Goal: Information Seeking & Learning: Learn about a topic

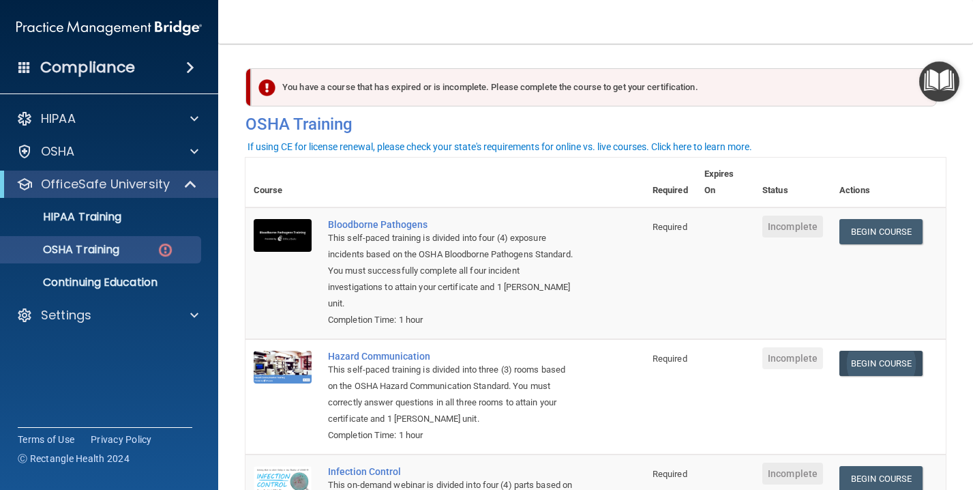
click at [900, 350] on link "Begin Course" at bounding box center [880, 362] width 83 height 25
click at [867, 354] on td "Begin Course Download Certificate" at bounding box center [888, 396] width 115 height 115
click at [867, 339] on td "Begin Course Download Certificate" at bounding box center [888, 396] width 115 height 115
click at [867, 350] on link "Begin Course" at bounding box center [880, 362] width 83 height 25
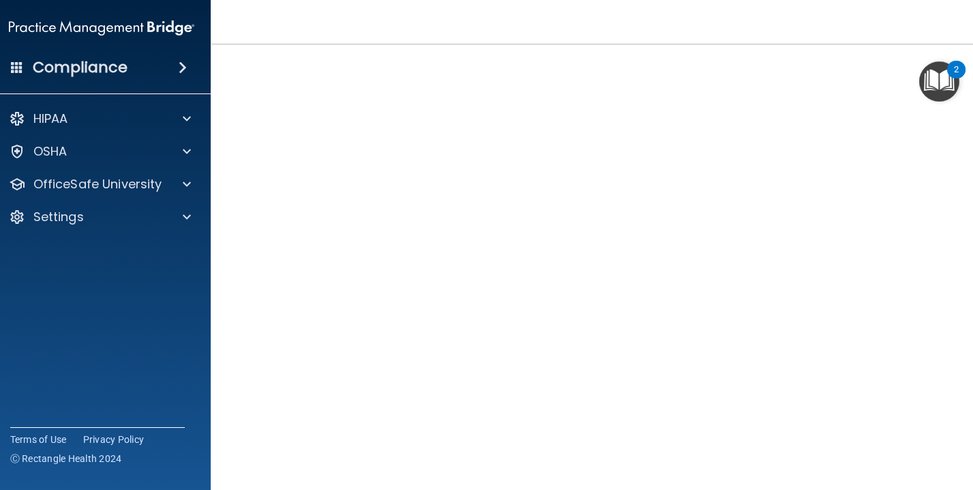
scroll to position [79, 0]
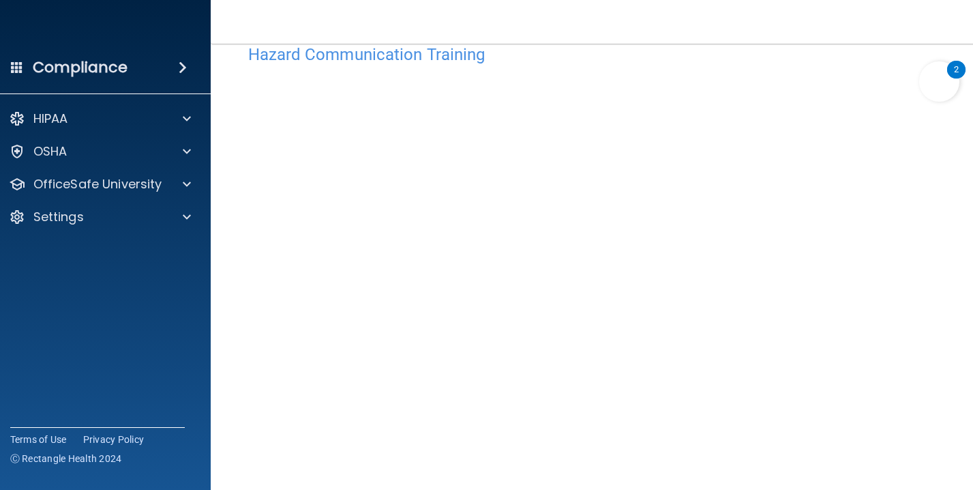
scroll to position [33, 0]
click at [931, 83] on img "Open Resource Center, 2 new notifications" at bounding box center [939, 81] width 40 height 40
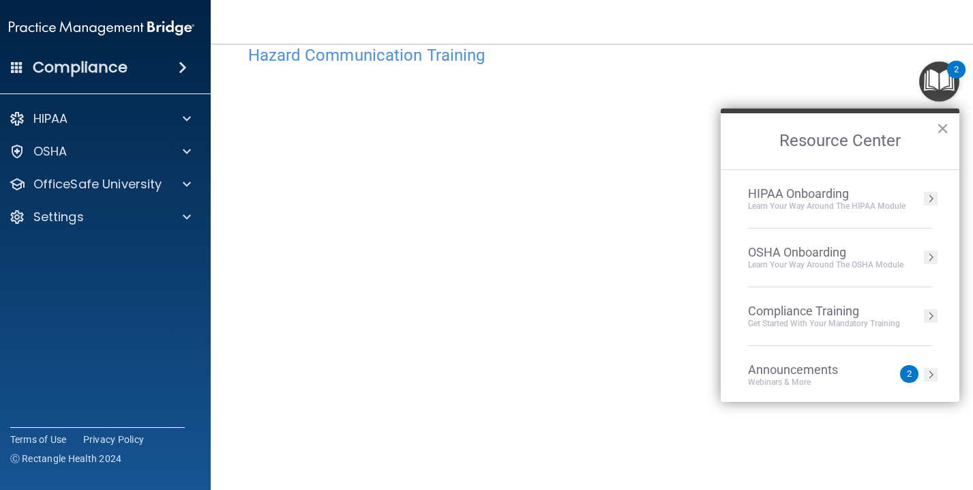
click at [809, 198] on div "HIPAA Onboarding" at bounding box center [827, 193] width 158 height 15
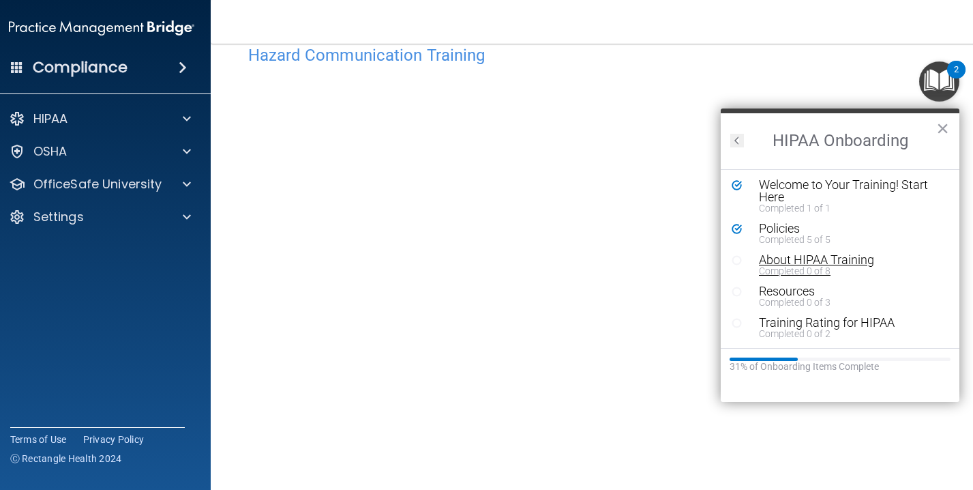
scroll to position [2, 0]
click at [734, 138] on button "Back to Resource Center Home" at bounding box center [737, 141] width 14 height 14
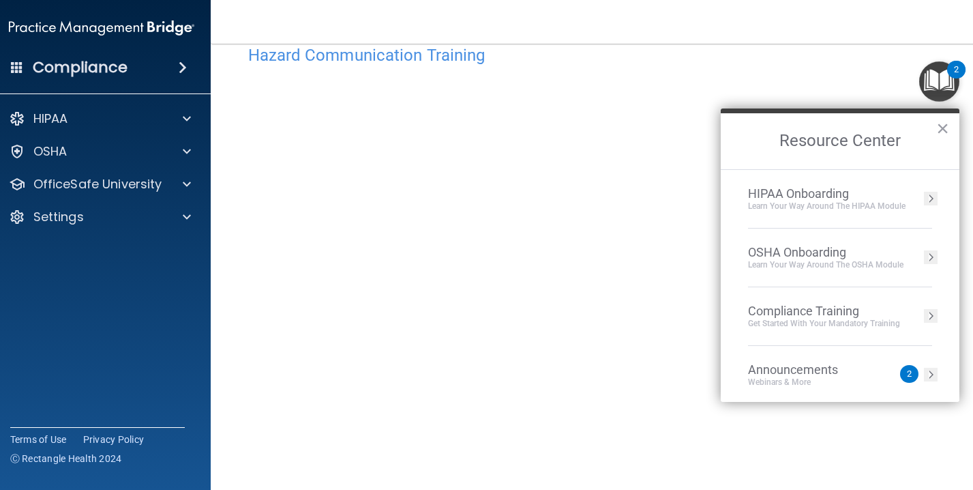
click at [807, 256] on div "OSHA Onboarding" at bounding box center [825, 252] width 155 height 15
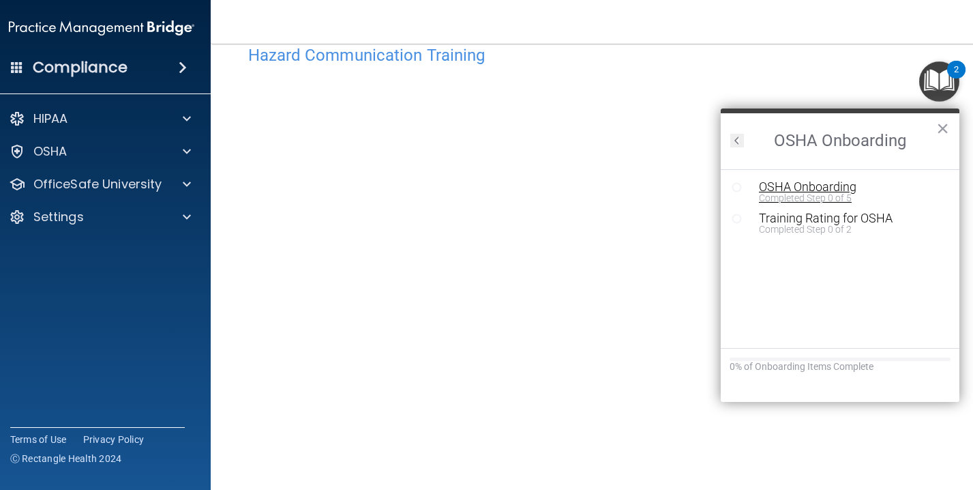
click at [764, 188] on div "OSHA Onboarding" at bounding box center [850, 187] width 183 height 12
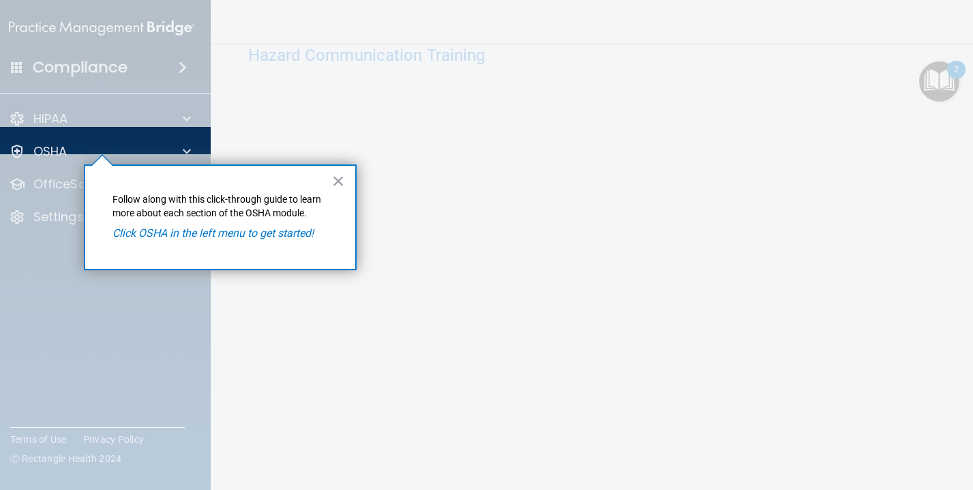
click at [250, 233] on em "Click OSHA in the left menu to get started!" at bounding box center [213, 232] width 201 height 13
click at [36, 143] on p "OSHA" at bounding box center [50, 151] width 34 height 16
click at [103, 163] on div at bounding box center [102, 160] width 20 height 10
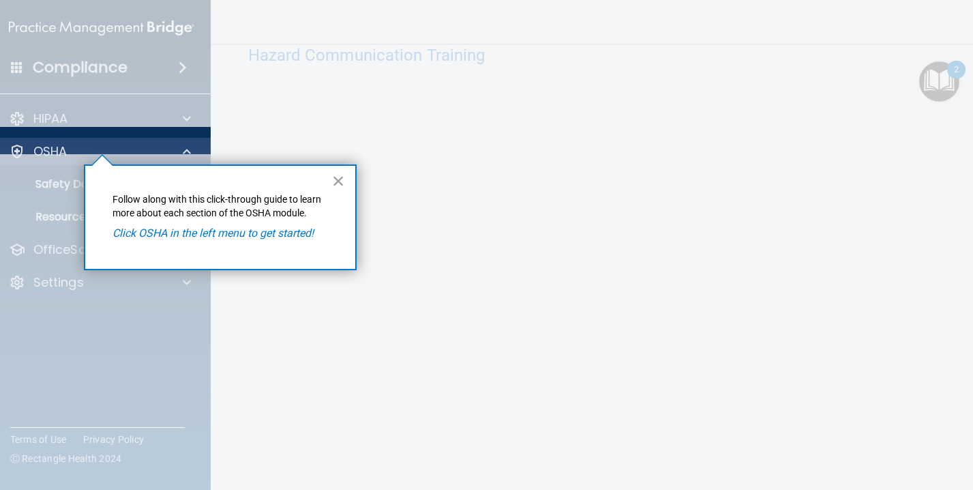
click at [100, 143] on div "OSHA" at bounding box center [83, 151] width 169 height 16
click at [147, 241] on div "× Follow along with this click-through guide to learn more about each section o…" at bounding box center [220, 217] width 273 height 106
click at [329, 183] on div "× Follow along with this click-through guide to learn more about each section o…" at bounding box center [220, 217] width 273 height 106
click at [337, 185] on button "×" at bounding box center [338, 181] width 13 height 22
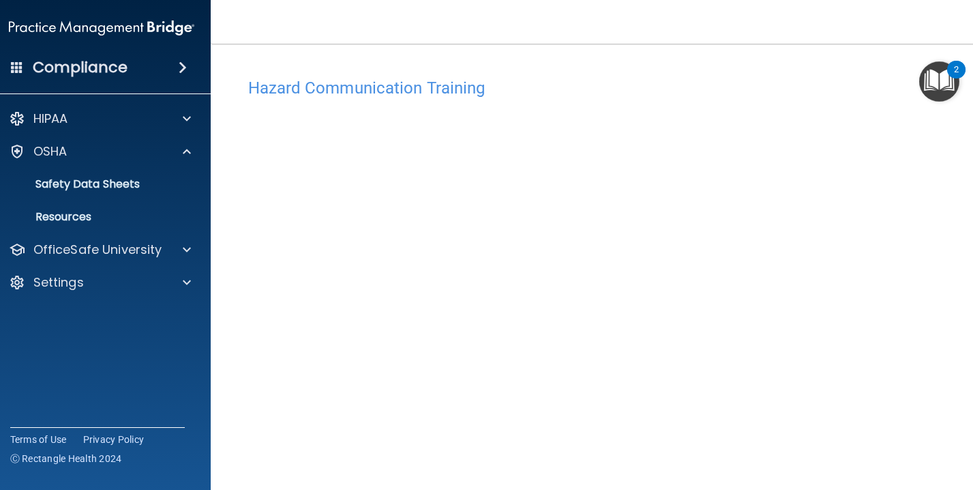
click at [476, 94] on h4 "Hazard Communication Training" at bounding box center [596, 88] width 696 height 18
click at [925, 89] on img "Open Resource Center, 2 new notifications" at bounding box center [939, 81] width 40 height 40
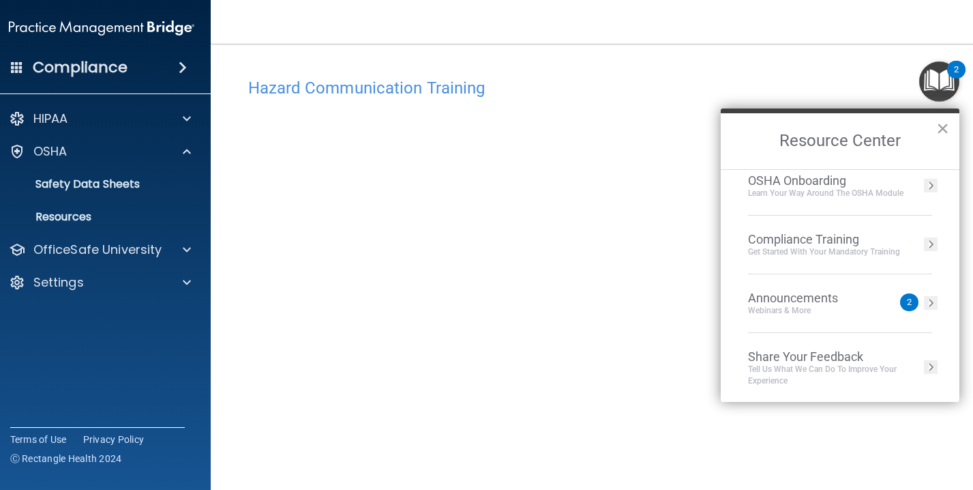
scroll to position [31, 0]
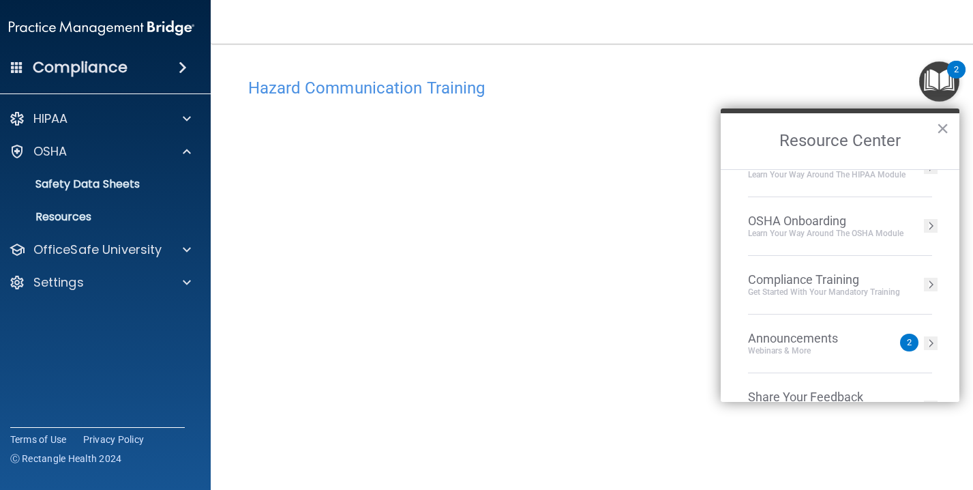
click at [858, 240] on li "OSHA Onboarding Learn your way around the OSHA module" at bounding box center [840, 226] width 184 height 59
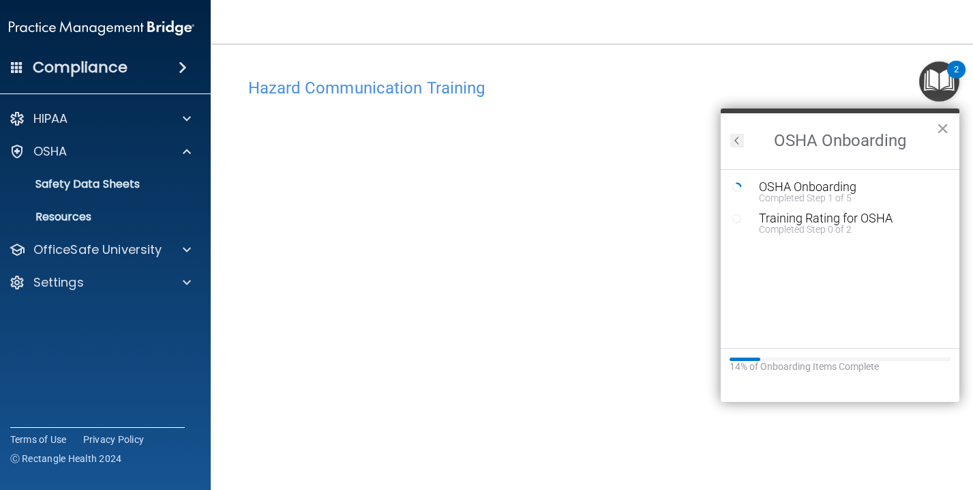
scroll to position [0, 0]
click at [805, 193] on div "Completed Step 1 of 5" at bounding box center [850, 198] width 183 height 10
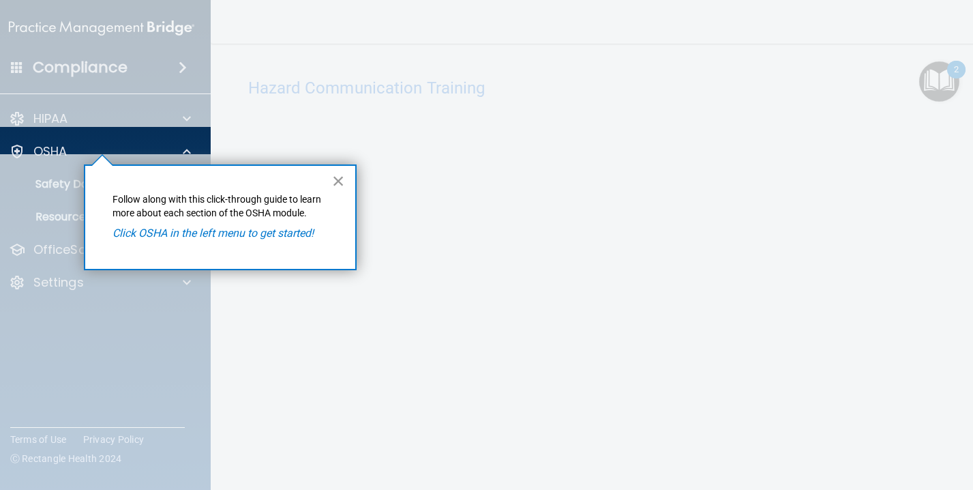
click at [337, 184] on button "×" at bounding box center [338, 181] width 13 height 22
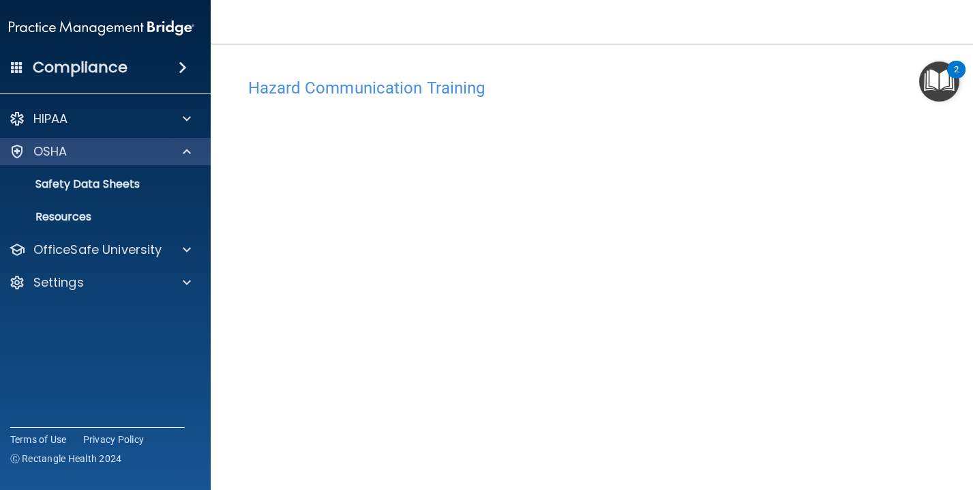
click at [186, 149] on span at bounding box center [187, 151] width 8 height 16
click at [185, 147] on span at bounding box center [187, 151] width 8 height 16
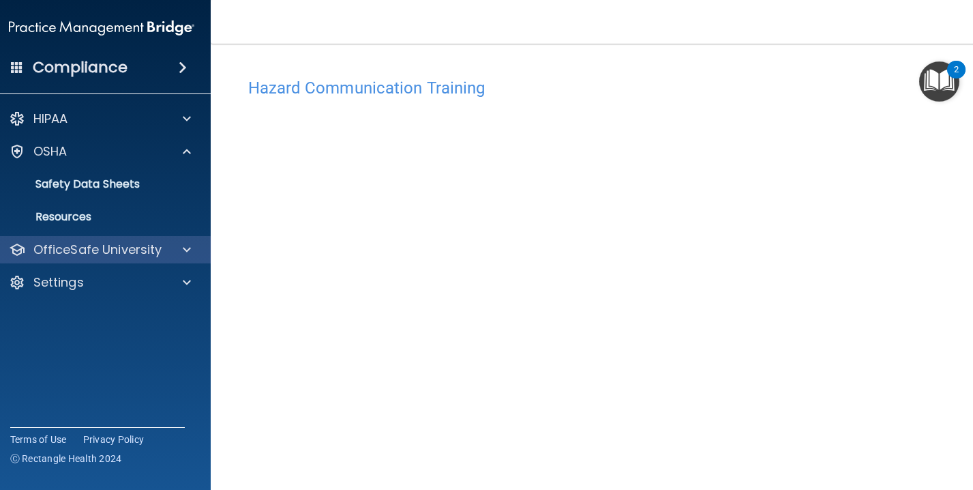
click at [162, 241] on div "OfficeSafe University" at bounding box center [83, 249] width 169 height 16
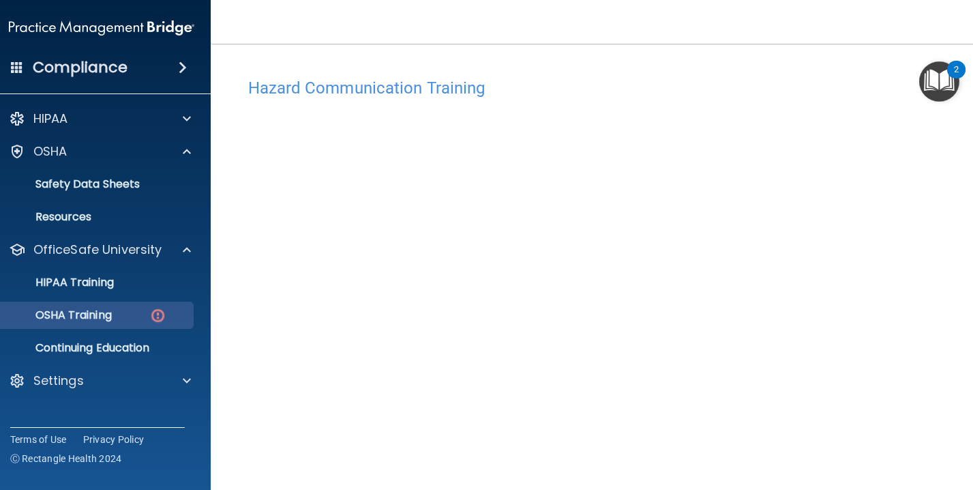
click at [143, 310] on div "OSHA Training" at bounding box center [94, 315] width 186 height 14
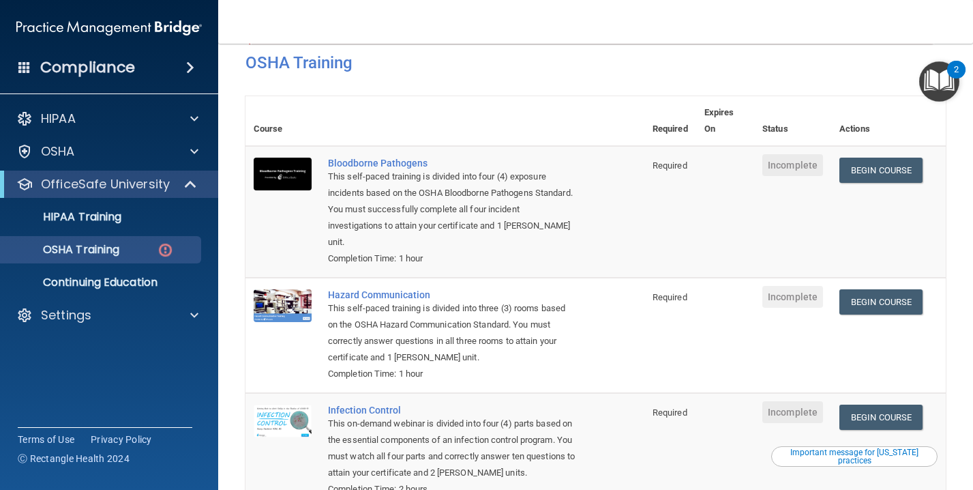
scroll to position [46, 0]
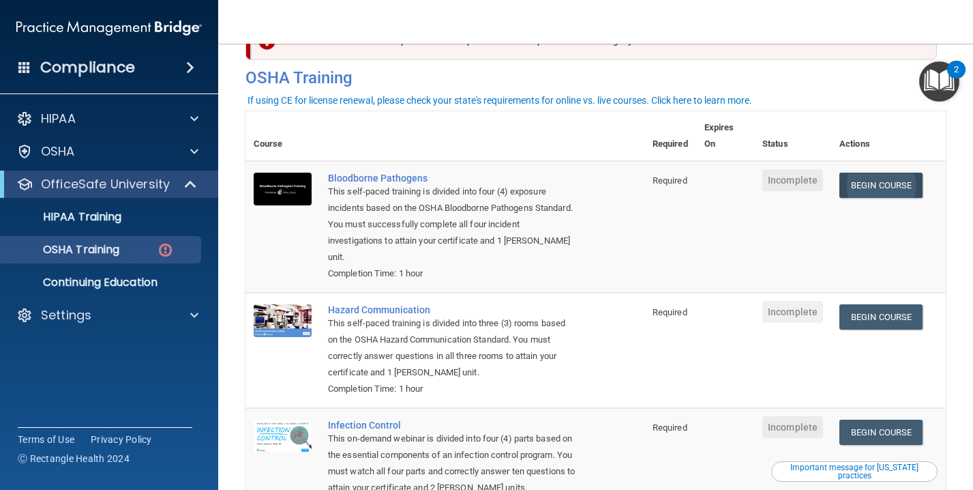
click at [908, 178] on link "Begin Course" at bounding box center [880, 185] width 83 height 25
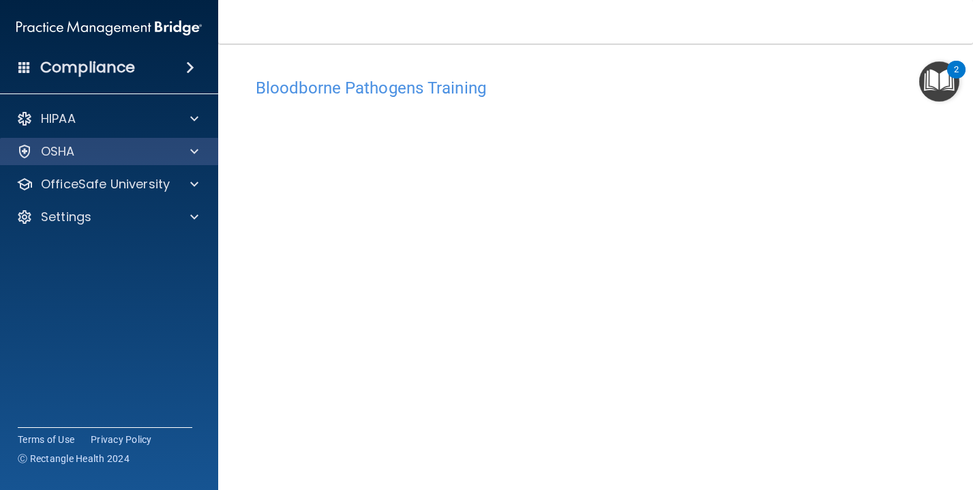
click at [195, 147] on span at bounding box center [194, 151] width 8 height 16
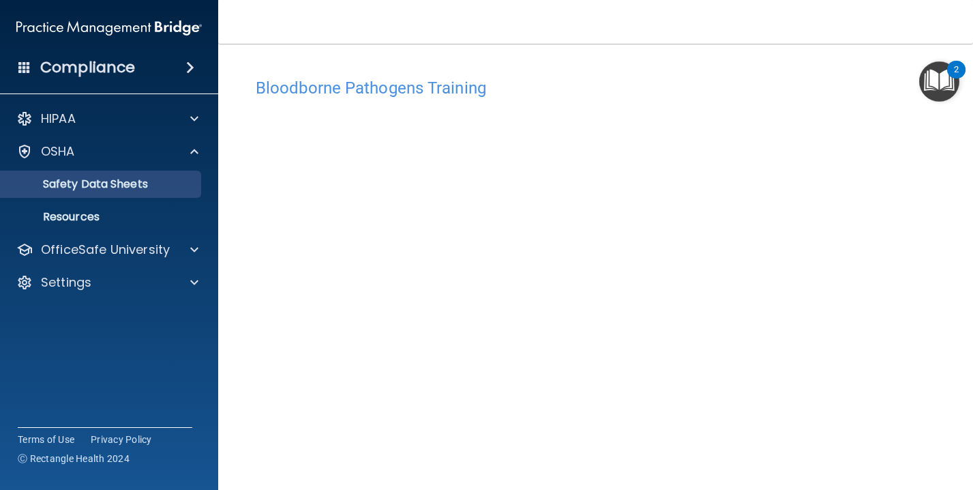
click at [150, 177] on p "Safety Data Sheets" at bounding box center [102, 184] width 186 height 14
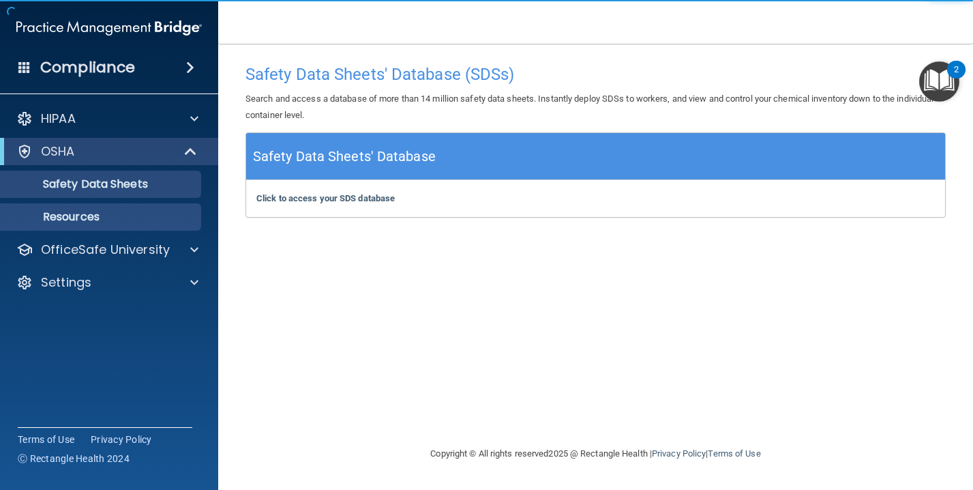
click at [135, 210] on p "Resources" at bounding box center [102, 217] width 186 height 14
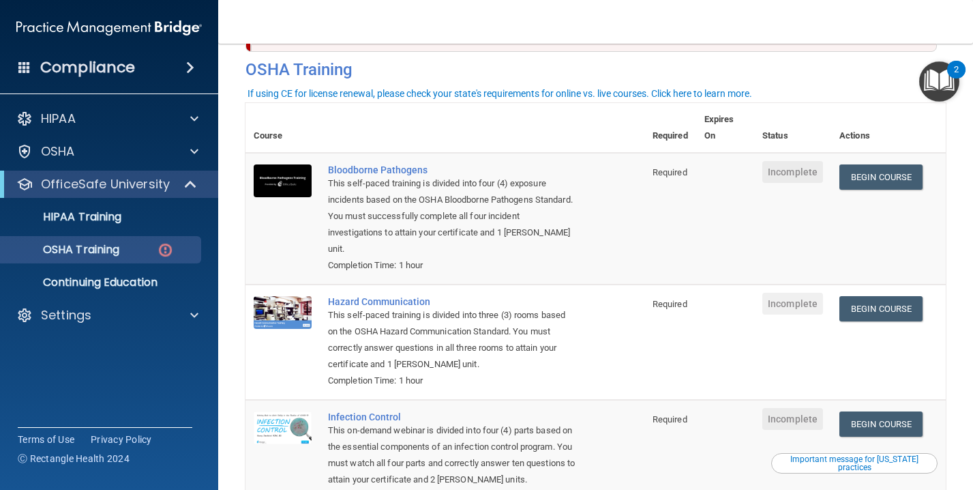
scroll to position [53, 0]
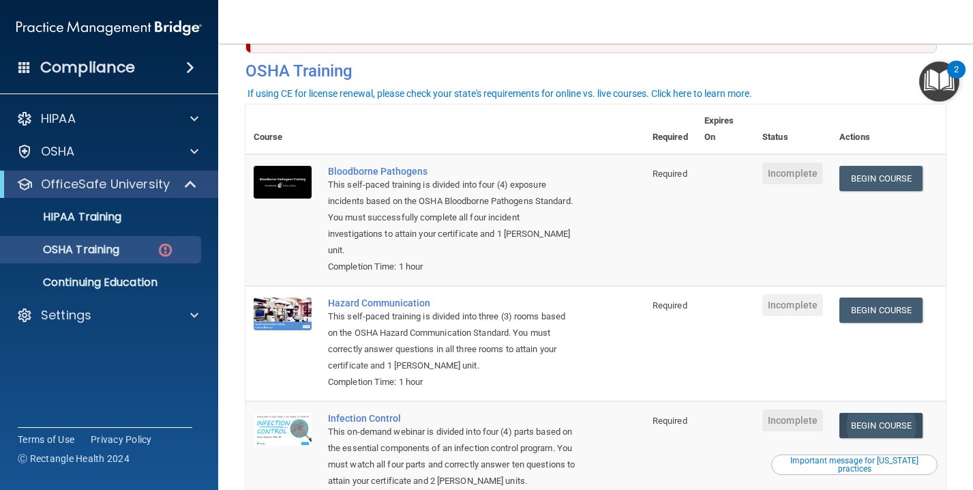
click at [873, 413] on link "Begin Course" at bounding box center [880, 425] width 83 height 25
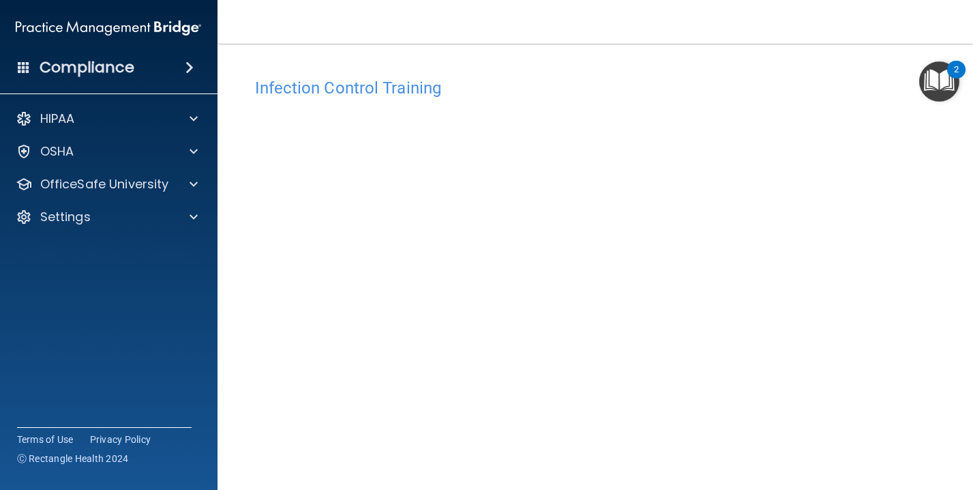
click at [432, 90] on h4 "Infection Control Training" at bounding box center [596, 88] width 682 height 18
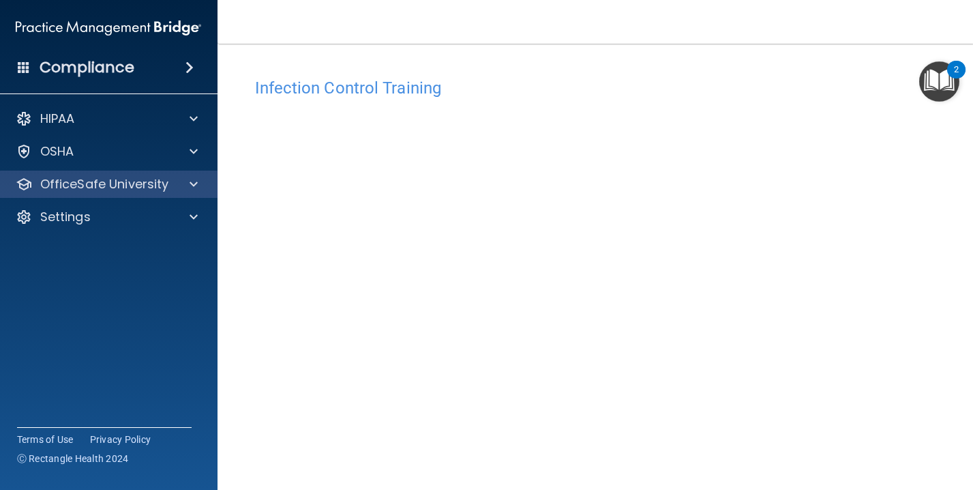
click at [175, 176] on div at bounding box center [191, 184] width 34 height 16
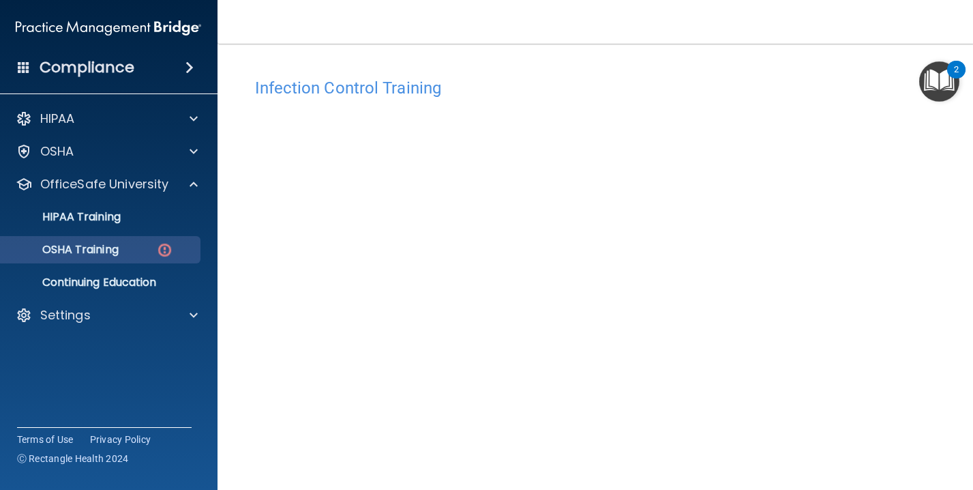
click at [153, 243] on div "OSHA Training" at bounding box center [101, 250] width 186 height 14
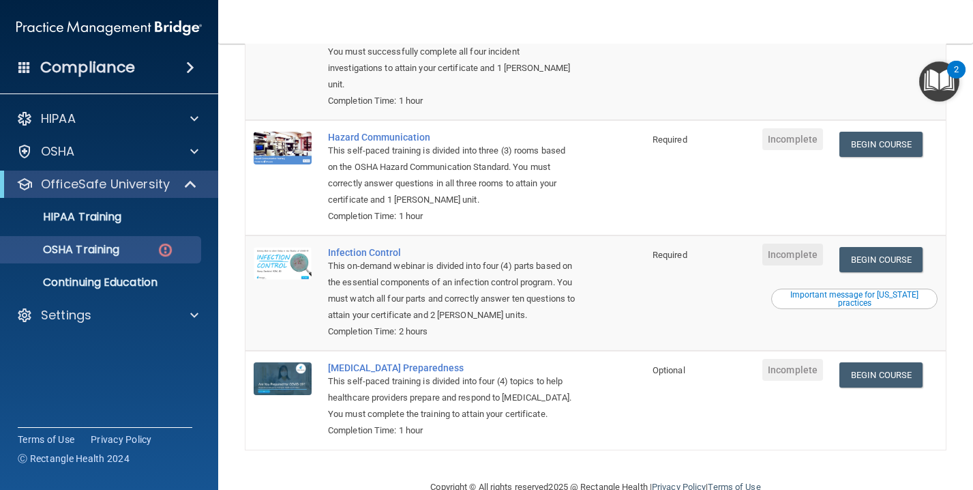
scroll to position [218, 0]
click at [907, 363] on link "Begin Course" at bounding box center [880, 375] width 83 height 25
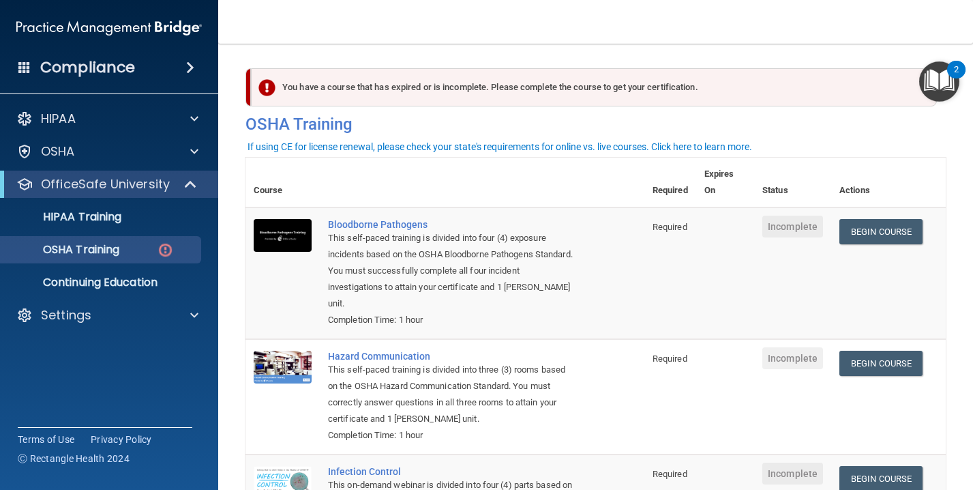
scroll to position [0, 0]
click at [632, 77] on div "You have a course that has expired or is incomplete. Please complete the course…" at bounding box center [594, 87] width 686 height 38
click at [492, 147] on div "If using CE for license renewal, please check your state's requirements for onl…" at bounding box center [500, 147] width 505 height 10
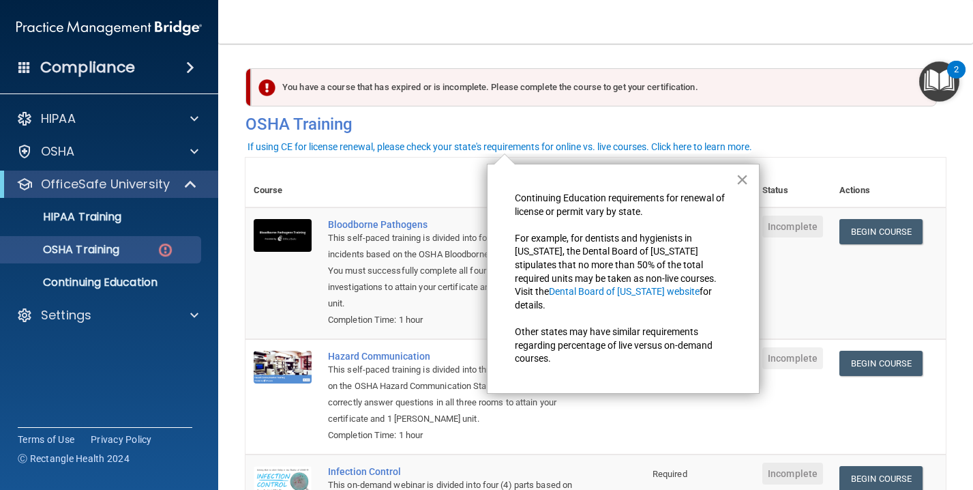
click at [743, 174] on button "×" at bounding box center [742, 179] width 13 height 22
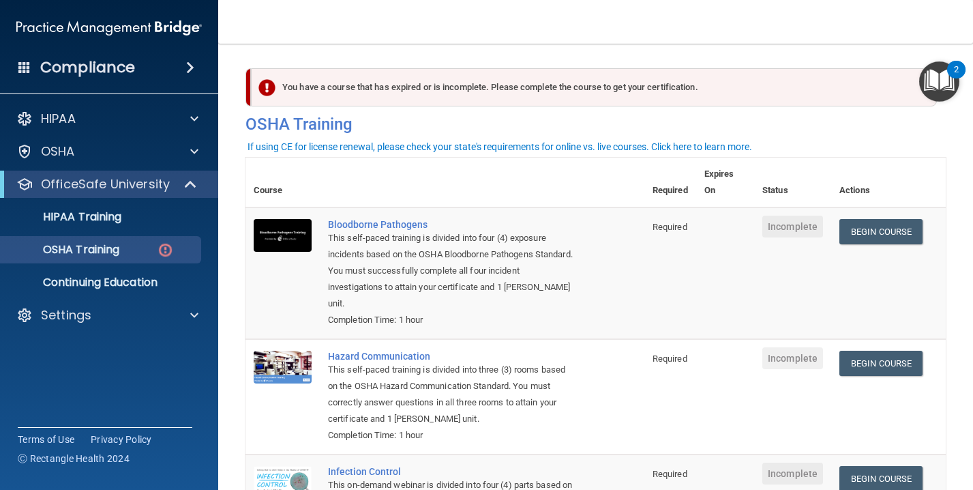
click at [661, 238] on td "Required" at bounding box center [670, 273] width 52 height 132
click at [170, 275] on p "Continuing Education" at bounding box center [102, 282] width 186 height 14
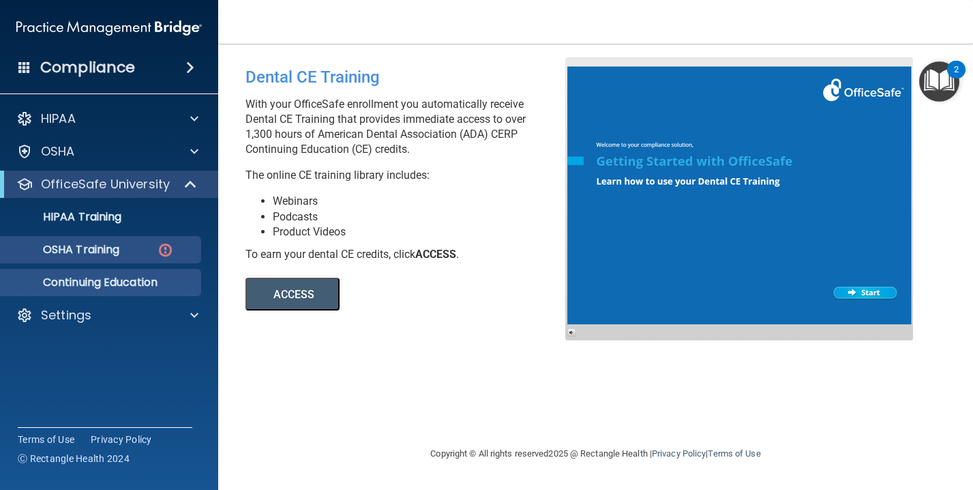
click at [133, 243] on div "OSHA Training" at bounding box center [102, 250] width 186 height 14
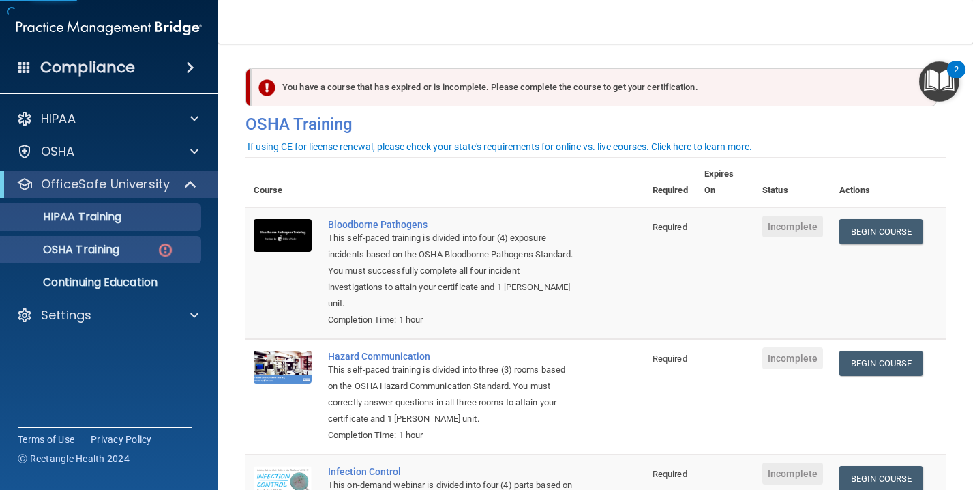
click at [146, 213] on link "HIPAA Training" at bounding box center [93, 216] width 215 height 27
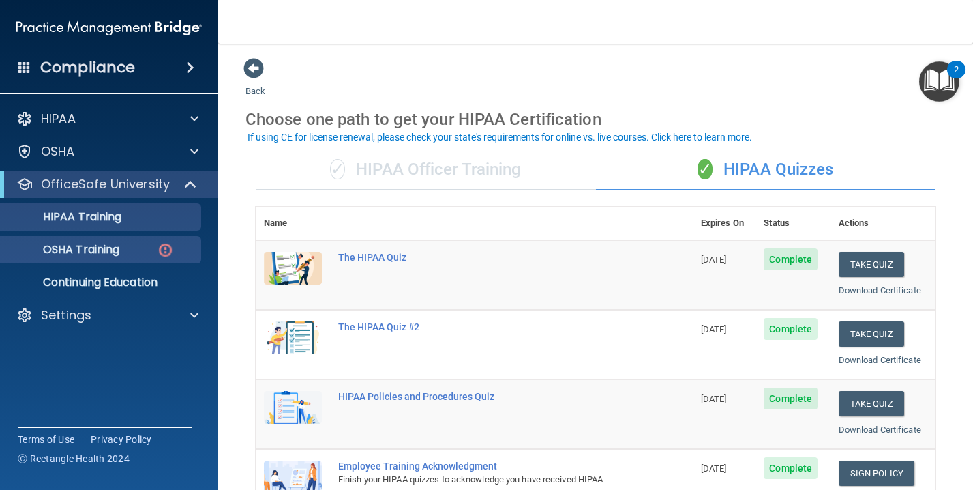
click at [171, 244] on img at bounding box center [165, 249] width 17 height 17
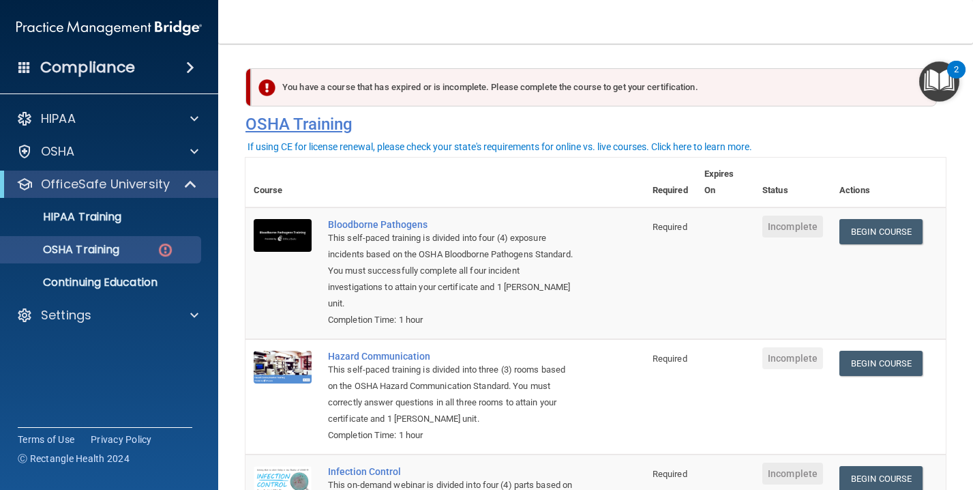
click at [331, 125] on h4 "OSHA Training" at bounding box center [595, 124] width 700 height 19
click at [726, 190] on th "Expires On" at bounding box center [725, 183] width 58 height 50
click at [337, 126] on h4 "OSHA Training" at bounding box center [595, 124] width 700 height 19
click at [323, 118] on h4 "OSHA Training" at bounding box center [595, 124] width 700 height 19
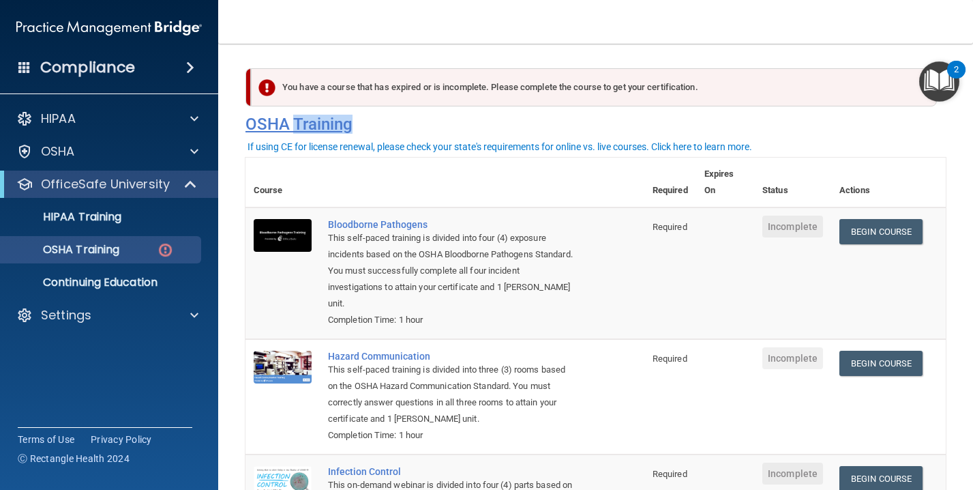
click at [323, 118] on h4 "OSHA Training" at bounding box center [595, 124] width 700 height 19
click at [323, 117] on h4 "OSHA Training" at bounding box center [595, 124] width 700 height 19
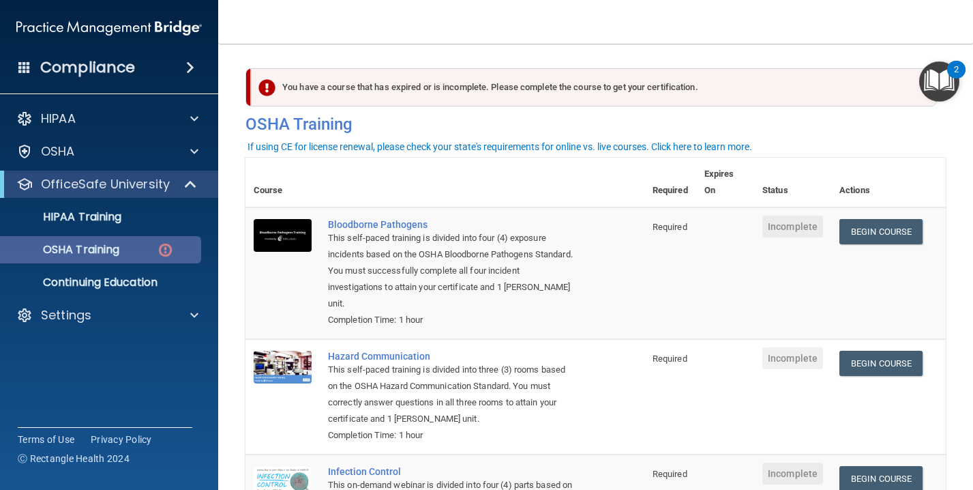
click at [166, 241] on img at bounding box center [165, 249] width 17 height 17
click at [908, 231] on link "Begin Course" at bounding box center [880, 231] width 83 height 25
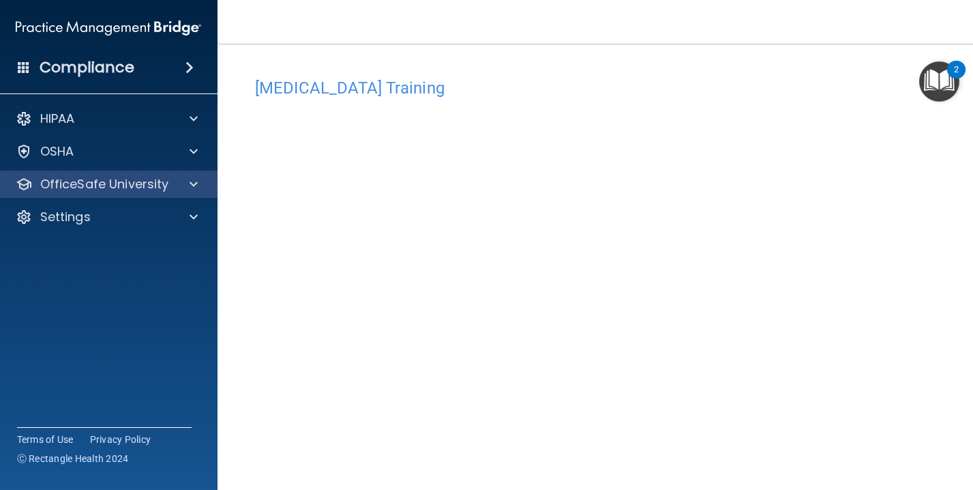
click at [142, 176] on p "OfficeSafe University" at bounding box center [104, 184] width 129 height 16
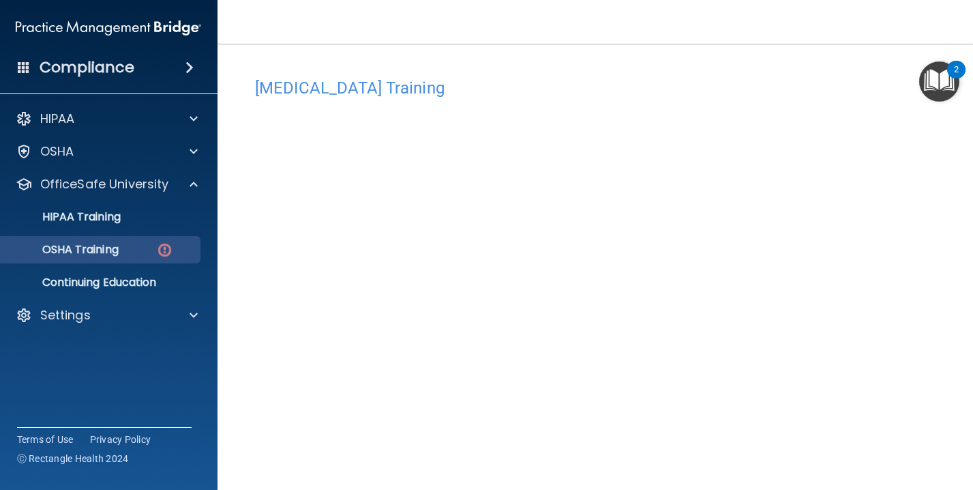
click at [119, 245] on p "OSHA Training" at bounding box center [63, 250] width 110 height 14
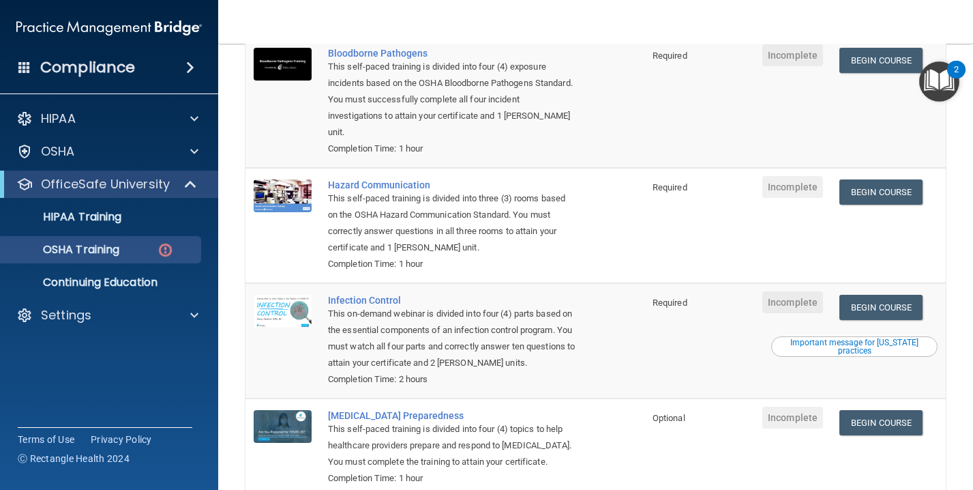
scroll to position [179, 0]
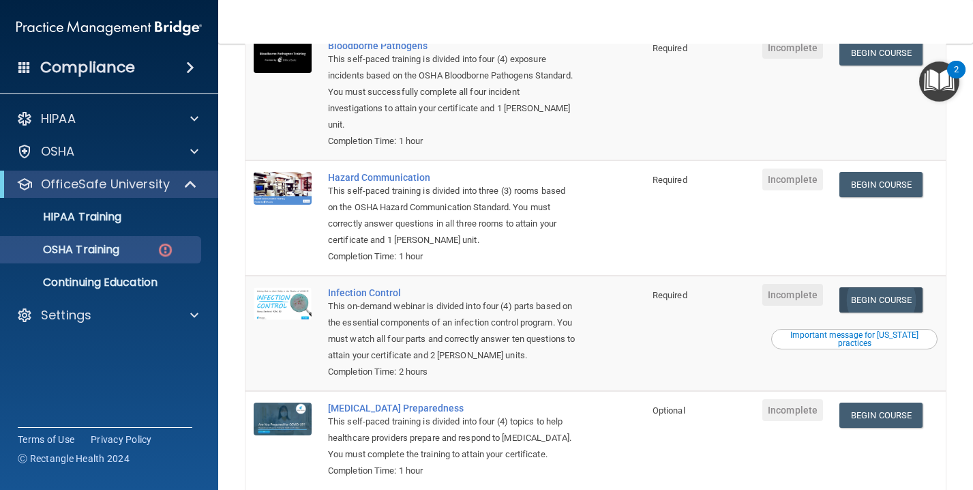
click at [899, 287] on link "Begin Course" at bounding box center [880, 299] width 83 height 25
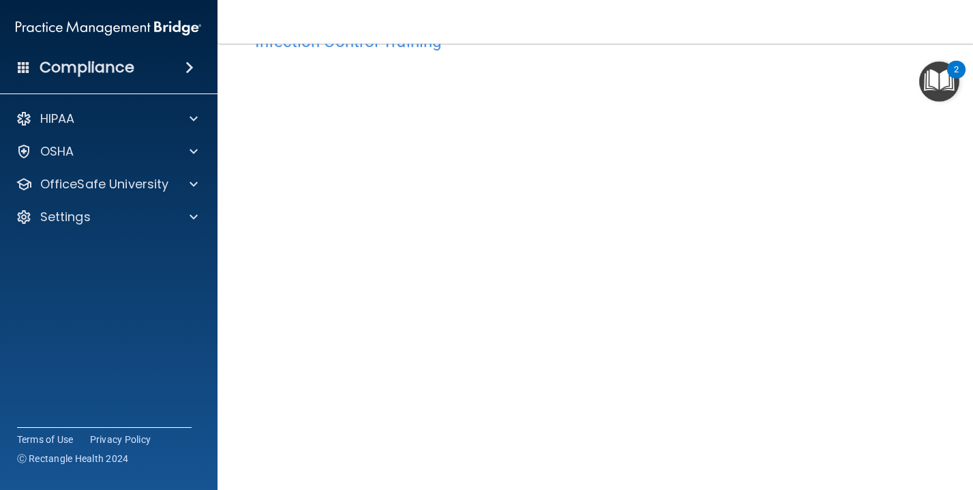
scroll to position [35, 0]
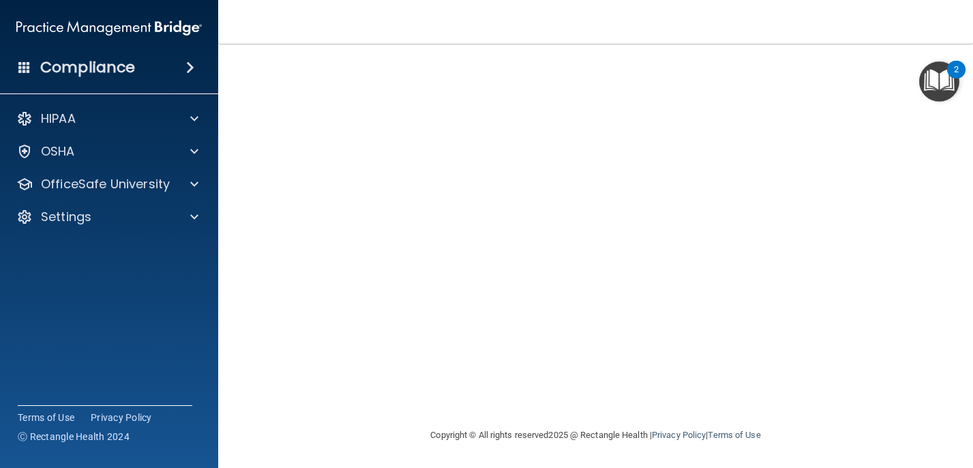
scroll to position [115, 0]
click at [931, 79] on img "Open Resource Center, 2 new notifications" at bounding box center [939, 81] width 40 height 40
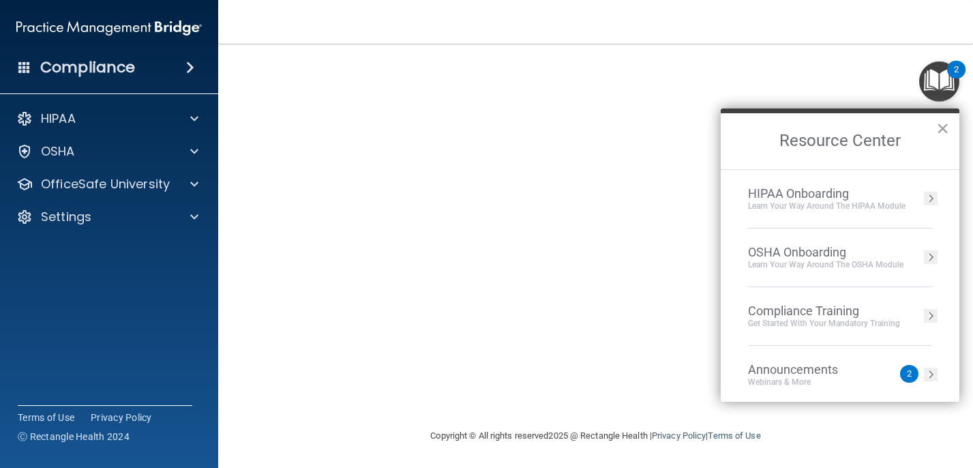
click at [812, 261] on div "Learn your way around the OSHA module" at bounding box center [825, 265] width 155 height 12
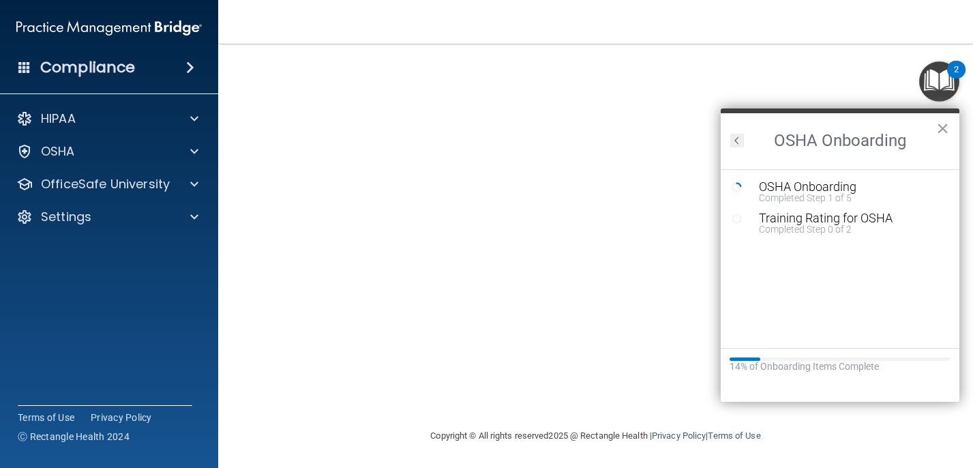
scroll to position [0, 0]
click at [803, 193] on div "Completed Step 1 of 5" at bounding box center [850, 198] width 183 height 10
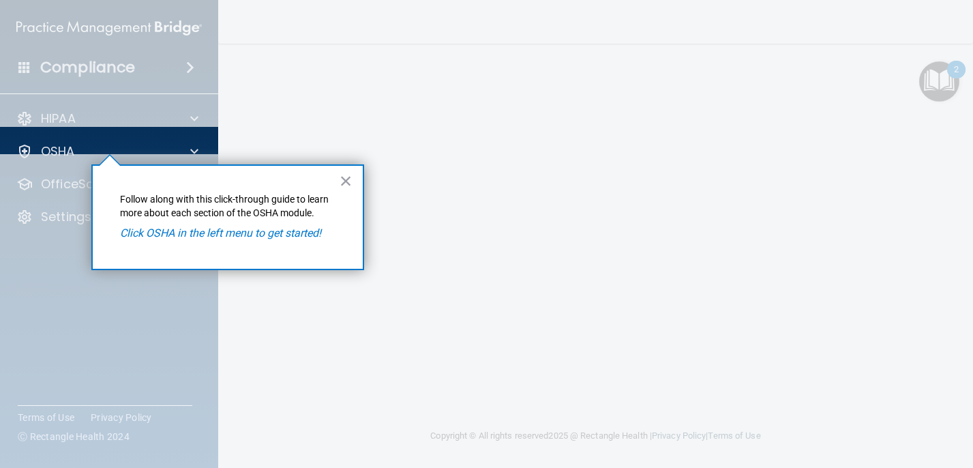
click at [310, 233] on em "Click OSHA in the left menu to get started!" at bounding box center [220, 232] width 201 height 13
click at [55, 143] on p "OSHA" at bounding box center [58, 151] width 34 height 16
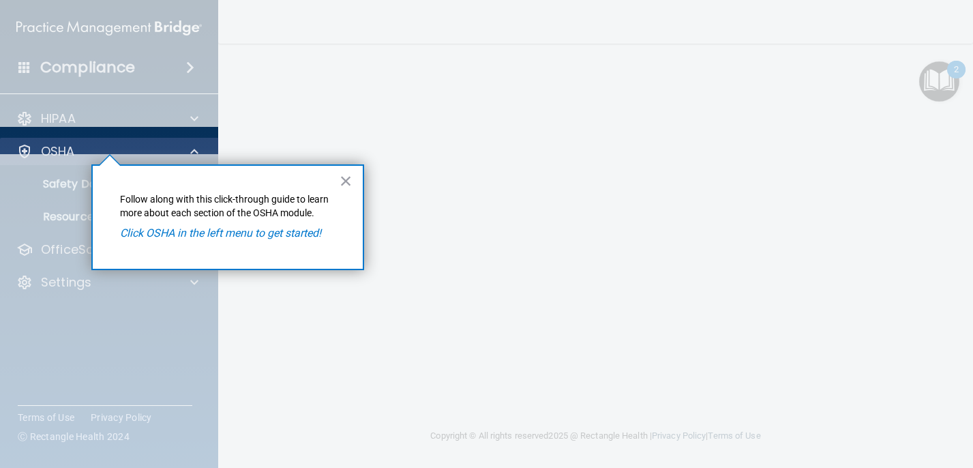
click at [192, 144] on span at bounding box center [194, 151] width 8 height 16
click at [23, 143] on div at bounding box center [24, 151] width 16 height 16
click at [20, 143] on div at bounding box center [24, 151] width 16 height 16
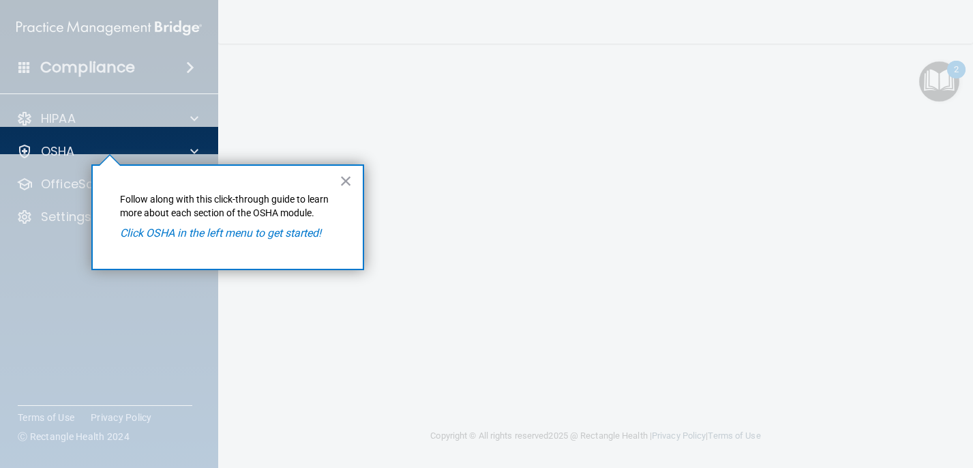
click at [845, 102] on div at bounding box center [596, 234] width 754 height 468
click at [353, 178] on div "× Follow along with this click-through guide to learn more about each section o…" at bounding box center [227, 217] width 273 height 106
click at [349, 180] on button "×" at bounding box center [346, 181] width 13 height 22
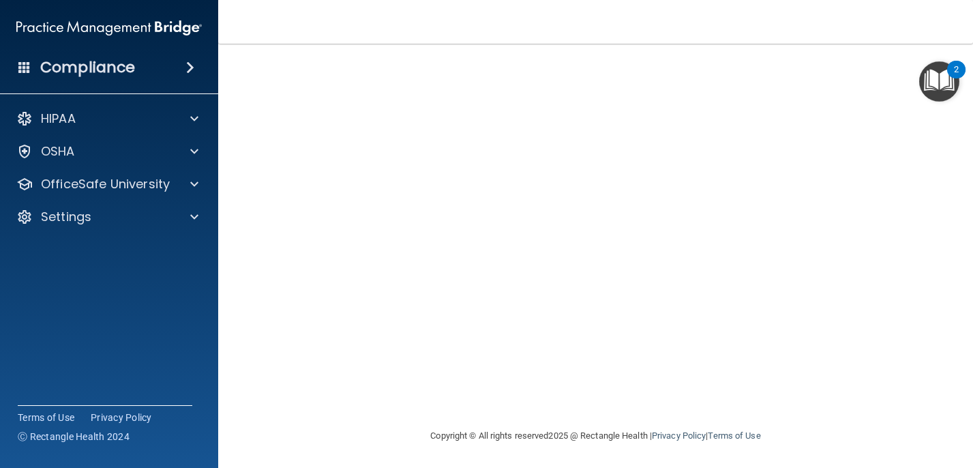
click at [925, 97] on img "Open Resource Center, 2 new notifications" at bounding box center [939, 81] width 40 height 40
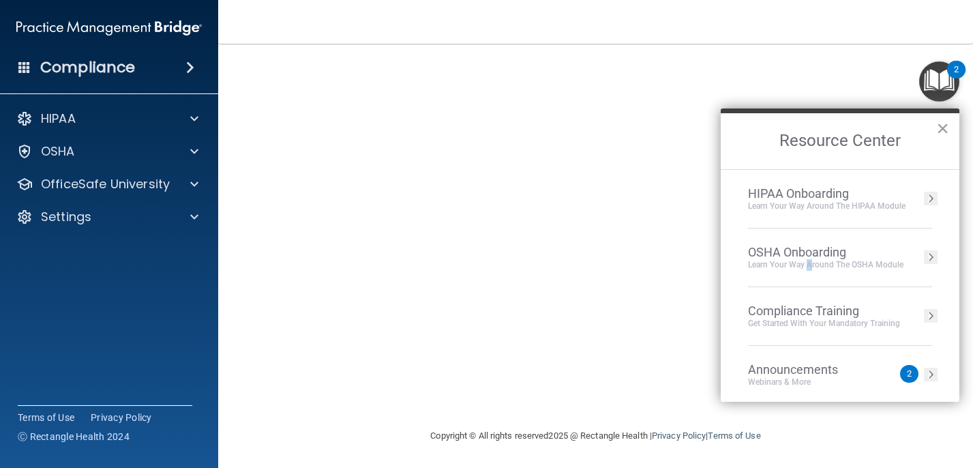
click at [810, 259] on div "Learn your way around the OSHA module" at bounding box center [825, 265] width 155 height 12
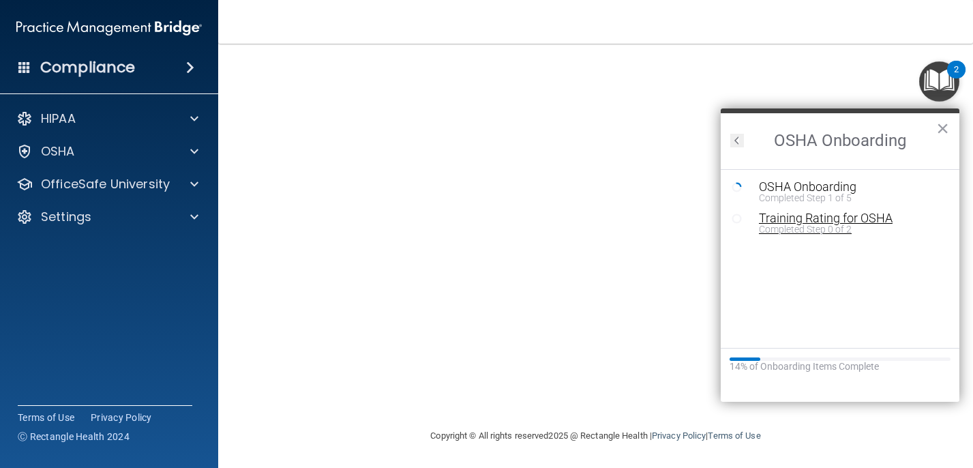
click at [799, 218] on div "Training Rating for OSHA" at bounding box center [850, 218] width 183 height 12
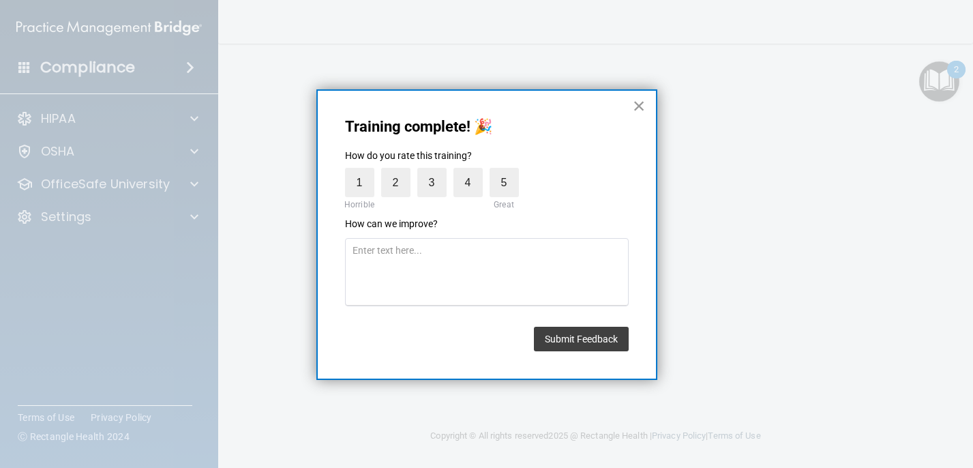
click at [640, 104] on button "×" at bounding box center [639, 106] width 13 height 22
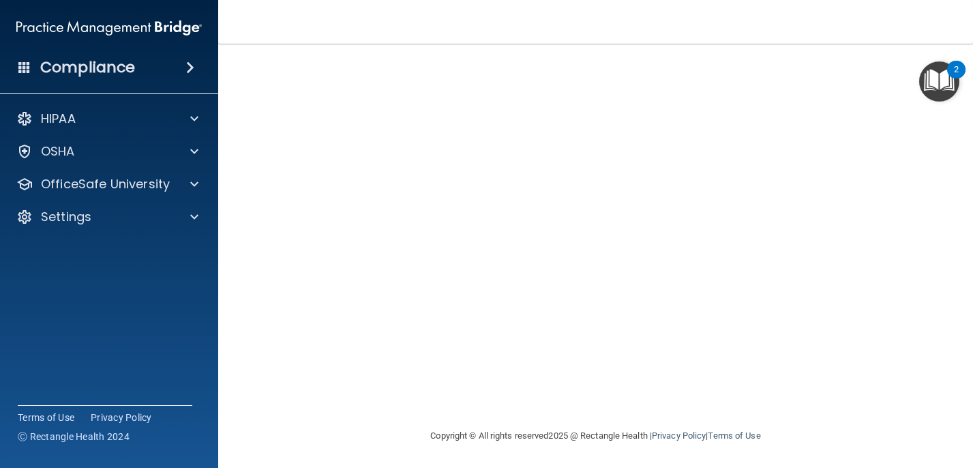
click at [943, 83] on img "Open Resource Center, 2 new notifications" at bounding box center [939, 81] width 40 height 40
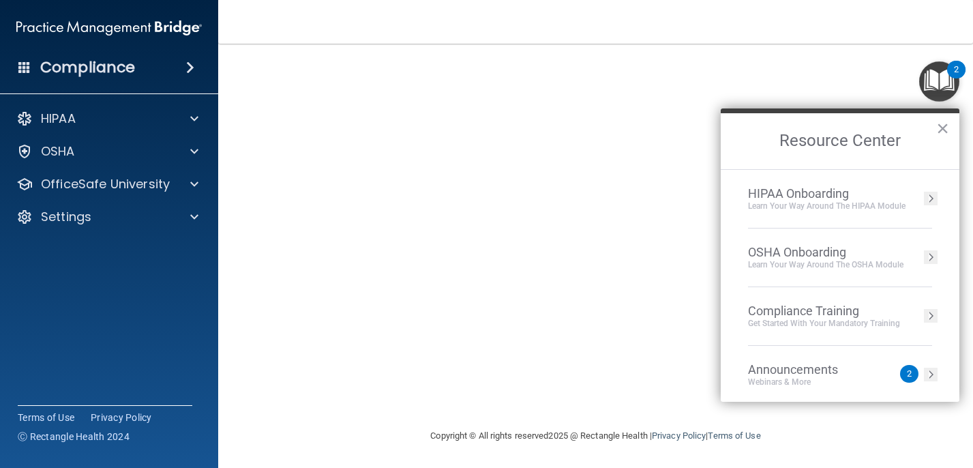
click at [795, 252] on div "OSHA Onboarding" at bounding box center [825, 252] width 155 height 15
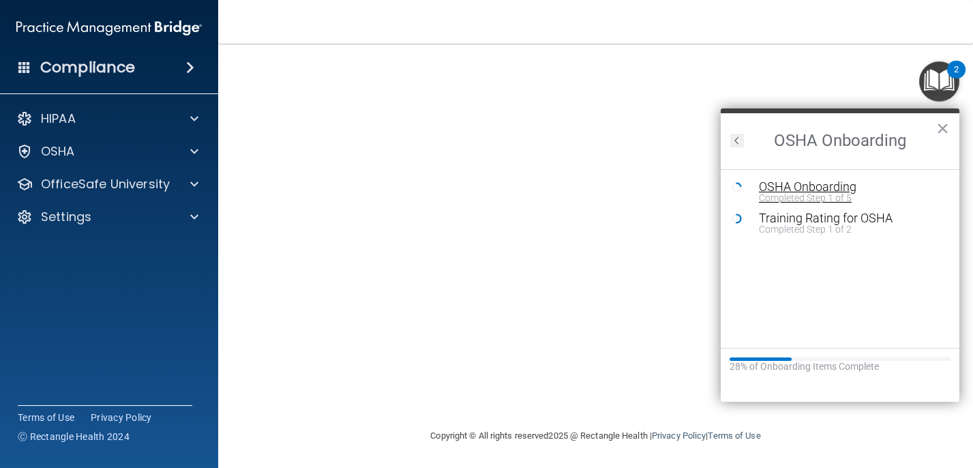
click at [784, 190] on div "OSHA Onboarding" at bounding box center [850, 187] width 183 height 12
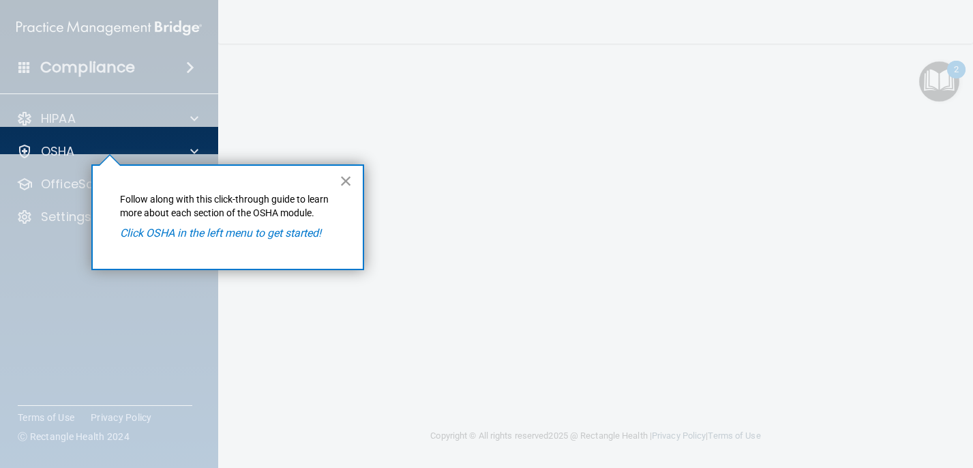
click at [340, 180] on button "×" at bounding box center [346, 181] width 13 height 22
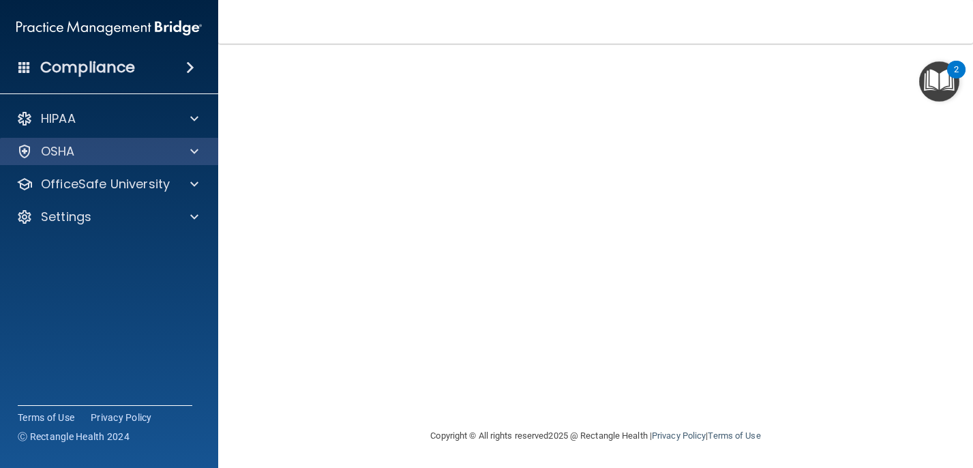
click at [150, 151] on div "OSHA" at bounding box center [109, 151] width 219 height 27
click at [191, 143] on span at bounding box center [194, 151] width 8 height 16
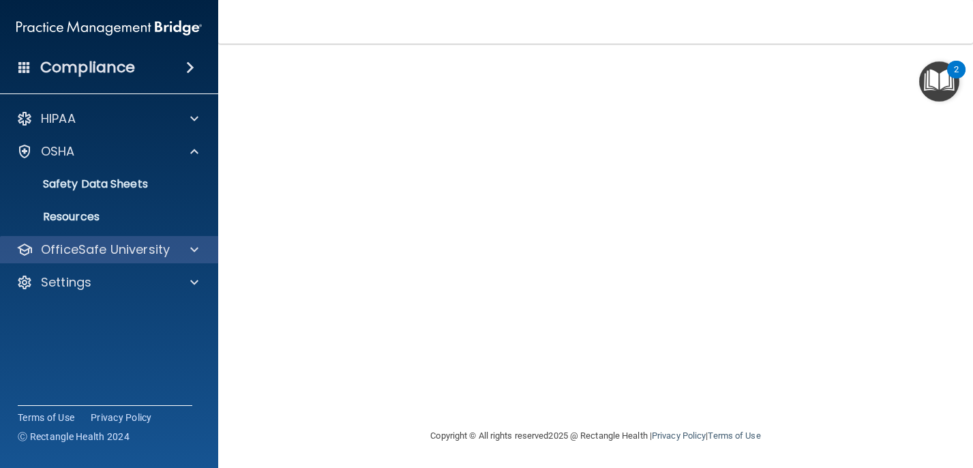
click at [134, 248] on div "OfficeSafe University" at bounding box center [109, 249] width 219 height 27
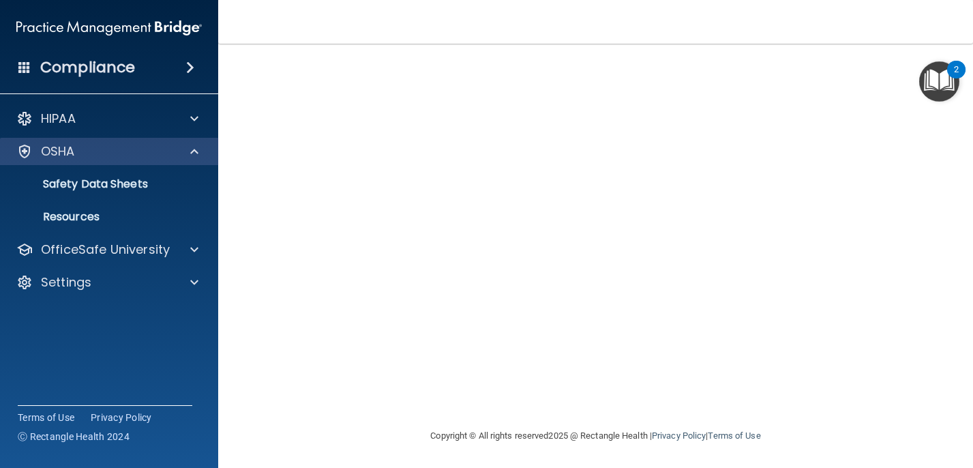
click at [192, 143] on span at bounding box center [194, 151] width 8 height 16
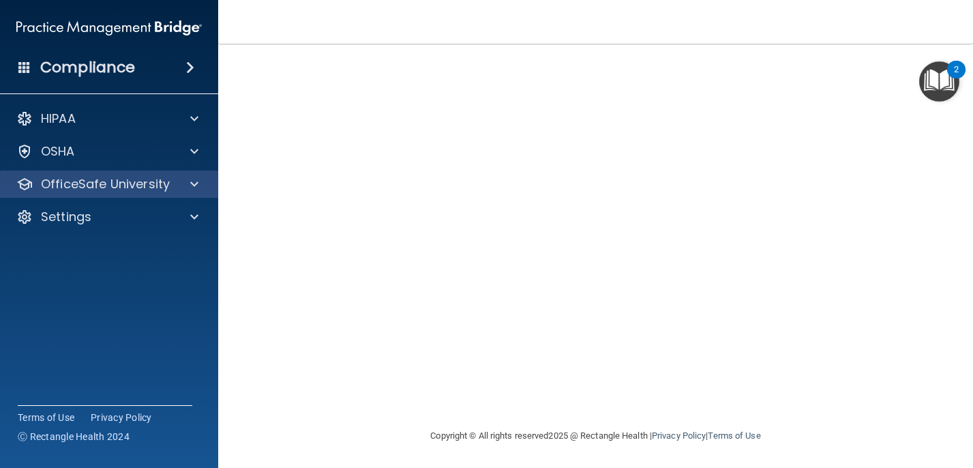
click at [162, 176] on p "OfficeSafe University" at bounding box center [105, 184] width 129 height 16
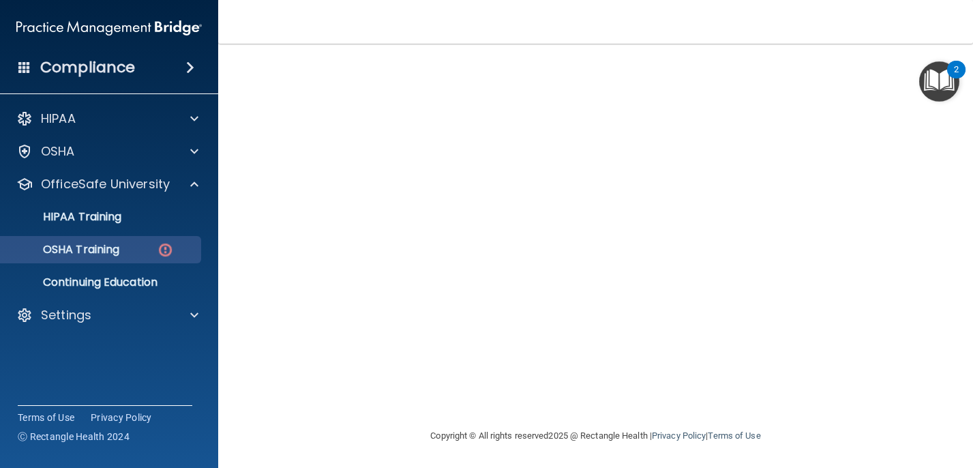
click at [119, 243] on p "OSHA Training" at bounding box center [64, 250] width 110 height 14
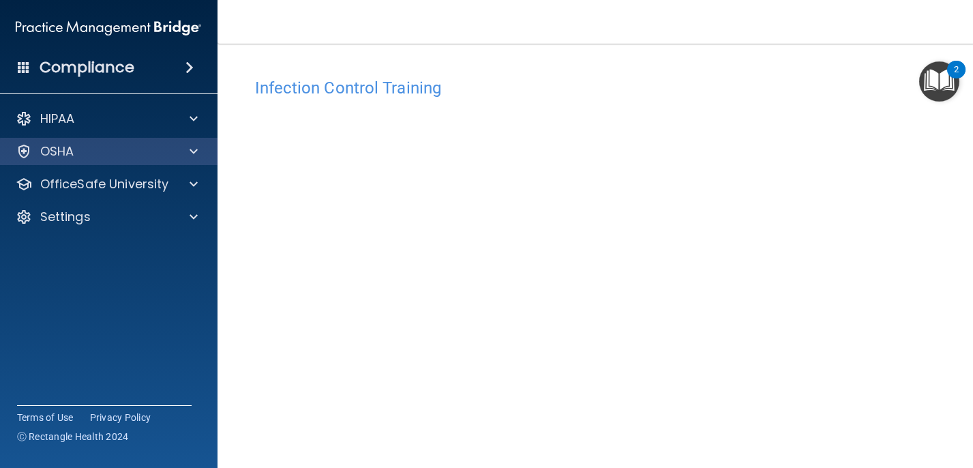
click at [98, 143] on div "OSHA" at bounding box center [89, 151] width 169 height 16
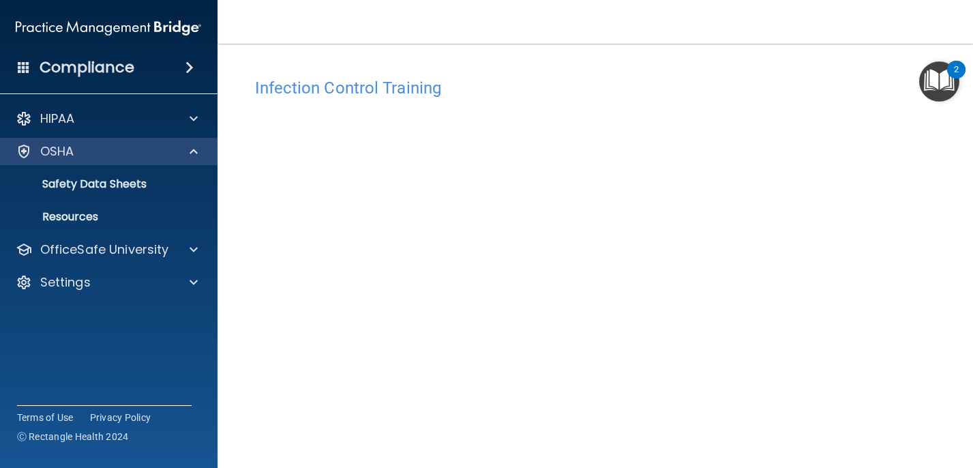
click at [98, 143] on div "OSHA" at bounding box center [89, 151] width 169 height 16
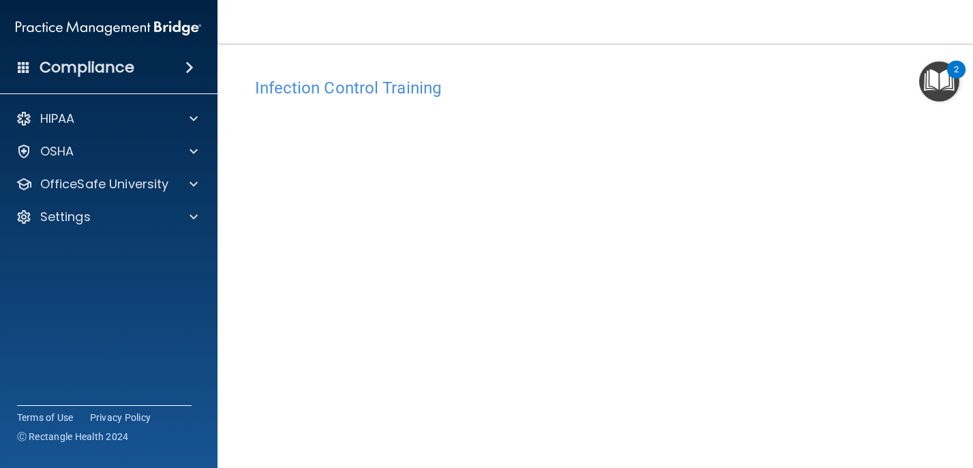
click at [90, 187] on div "HIPAA Documents and Policies Report an Incident Business Associates Emergency P…" at bounding box center [108, 171] width 219 height 142
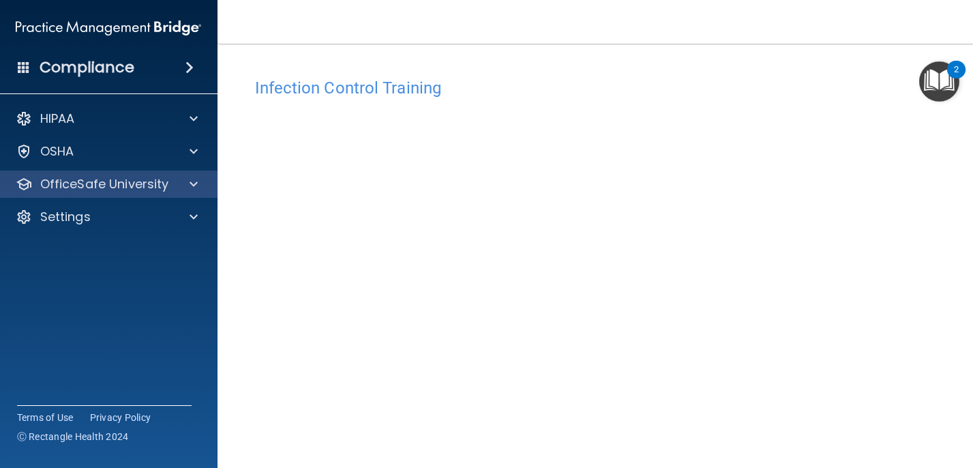
click at [93, 181] on div "OfficeSafe University" at bounding box center [108, 183] width 219 height 27
click at [198, 176] on div at bounding box center [191, 184] width 34 height 16
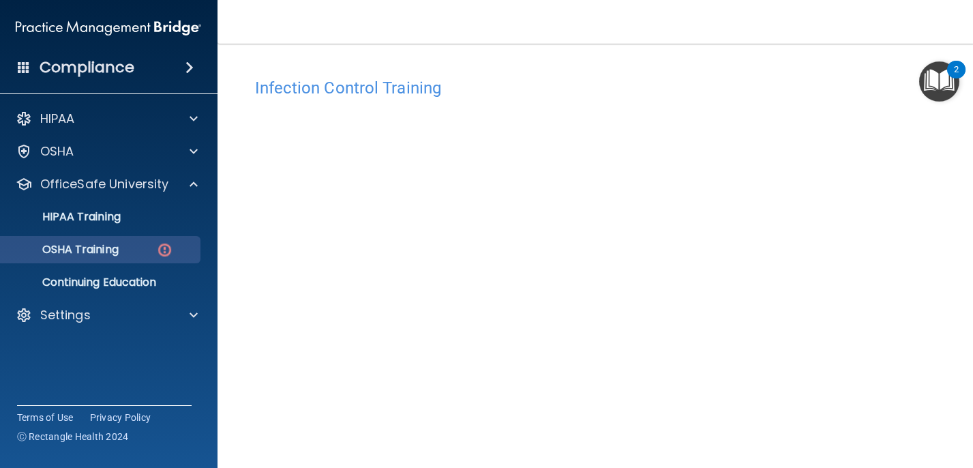
click at [119, 245] on p "OSHA Training" at bounding box center [63, 250] width 110 height 14
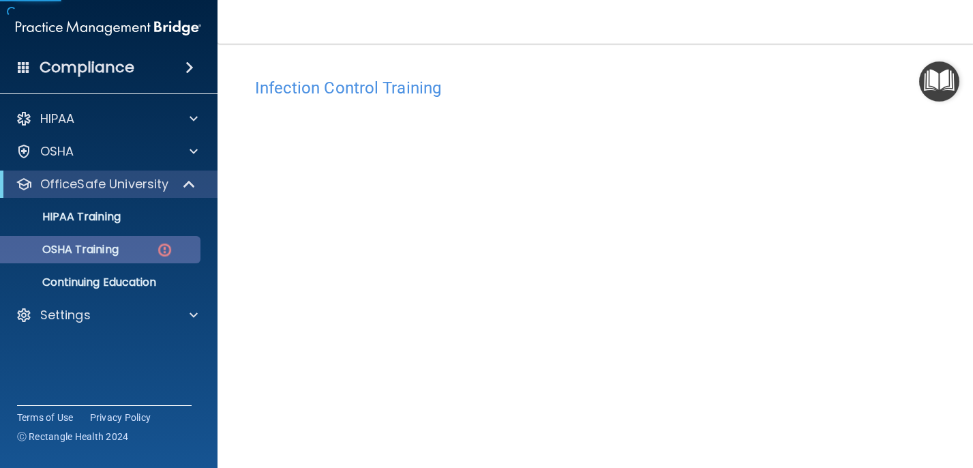
click at [160, 241] on img at bounding box center [164, 249] width 17 height 17
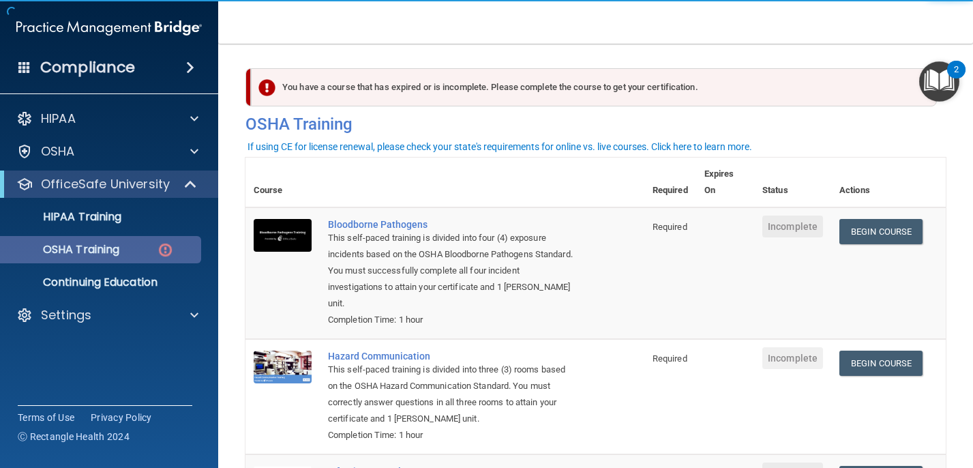
click at [164, 241] on img at bounding box center [165, 249] width 17 height 17
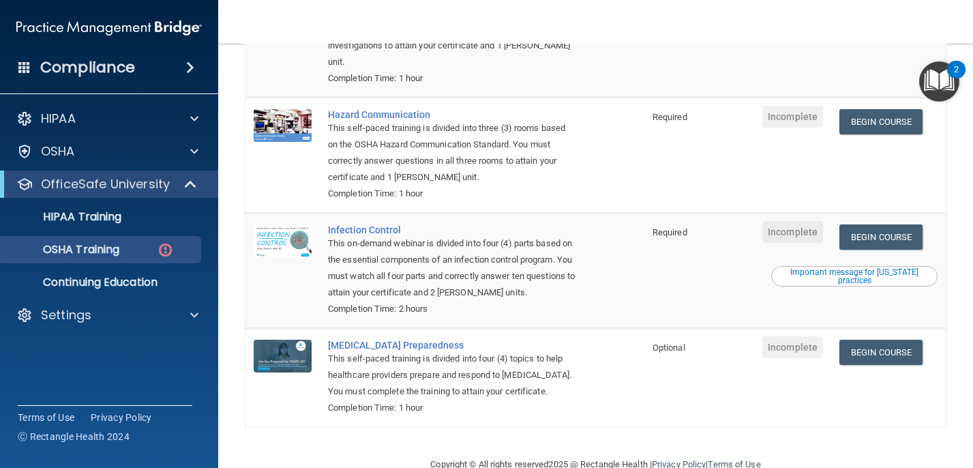
scroll to position [240, 0]
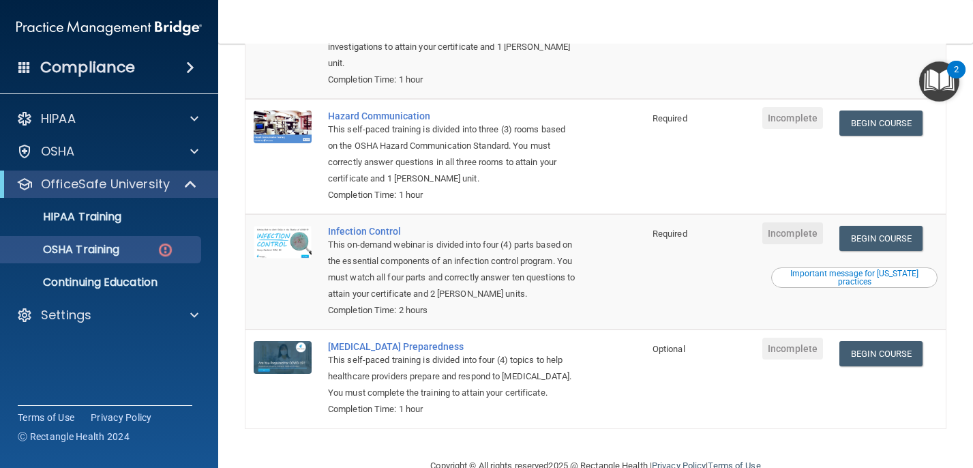
click at [810, 269] on div "Important message for [US_STATE] practices" at bounding box center [854, 277] width 162 height 16
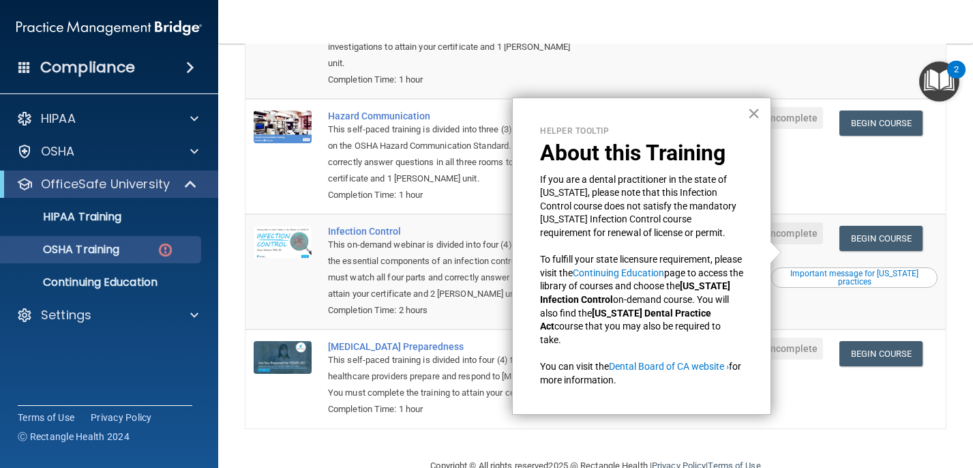
click at [747, 114] on button "×" at bounding box center [753, 113] width 13 height 22
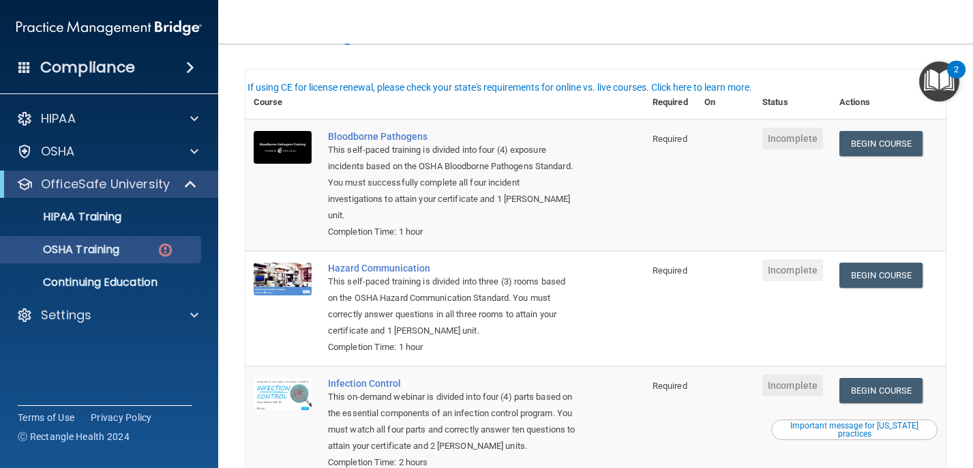
scroll to position [87, 0]
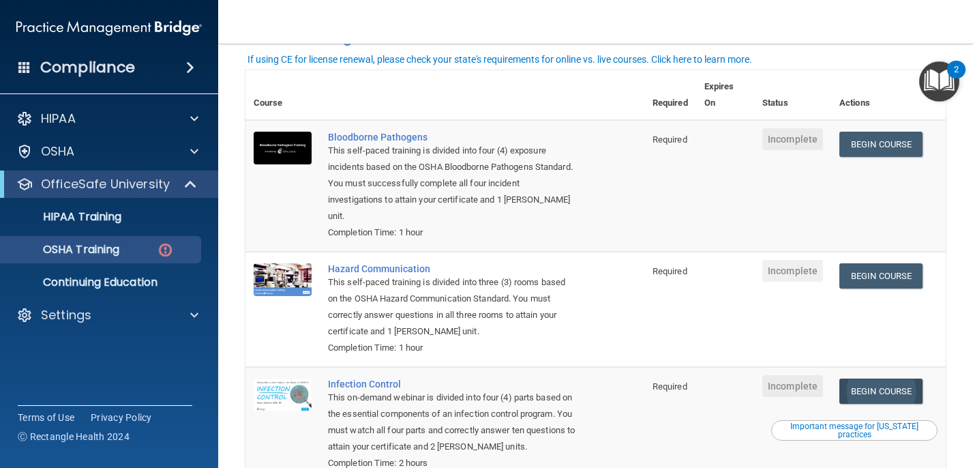
click at [863, 378] on link "Begin Course" at bounding box center [880, 390] width 83 height 25
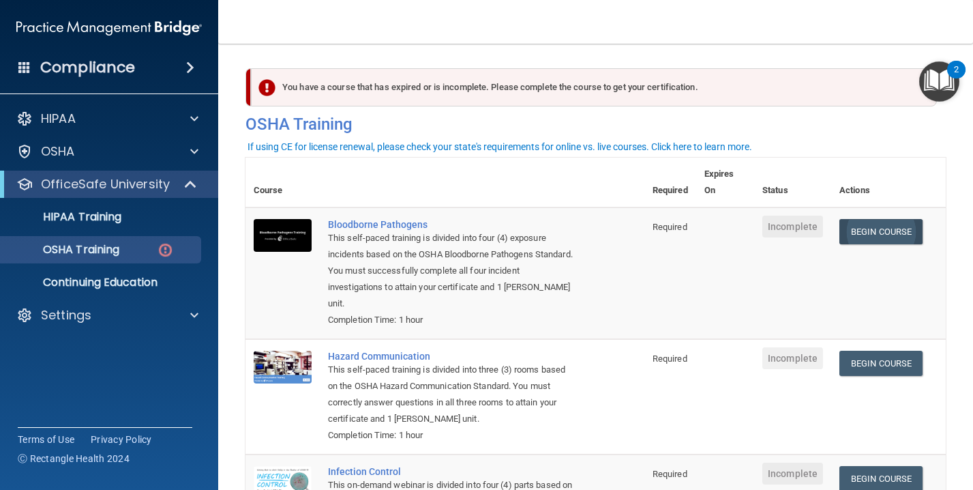
click at [896, 230] on link "Begin Course" at bounding box center [880, 231] width 83 height 25
click at [809, 125] on h4 "OSHA Training" at bounding box center [595, 124] width 700 height 19
click at [897, 350] on link "Begin Course" at bounding box center [880, 362] width 83 height 25
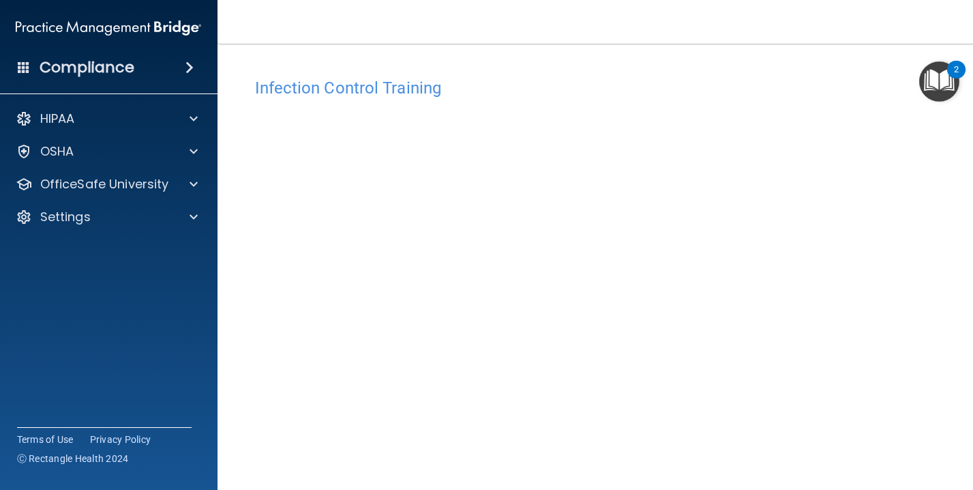
click at [934, 68] on img "Open Resource Center, 2 new notifications" at bounding box center [939, 81] width 40 height 40
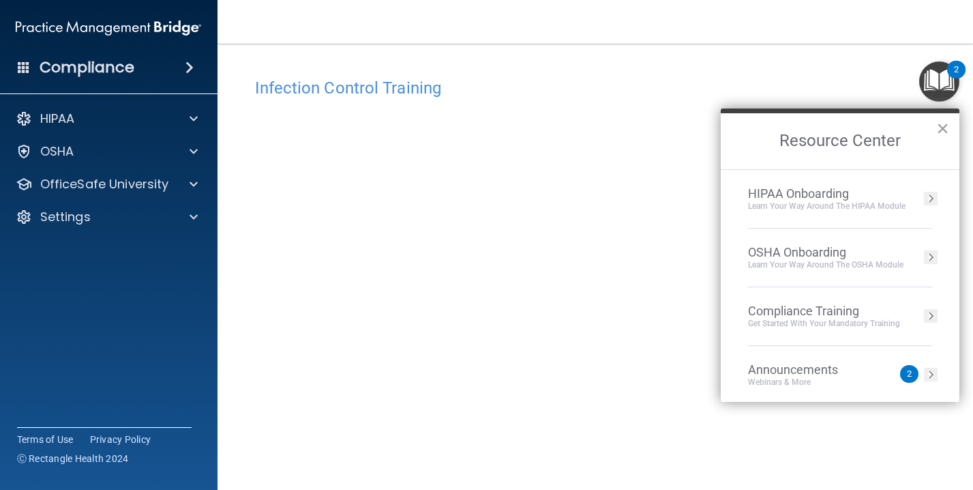
click at [831, 321] on div "Get Started with your mandatory training" at bounding box center [824, 324] width 152 height 12
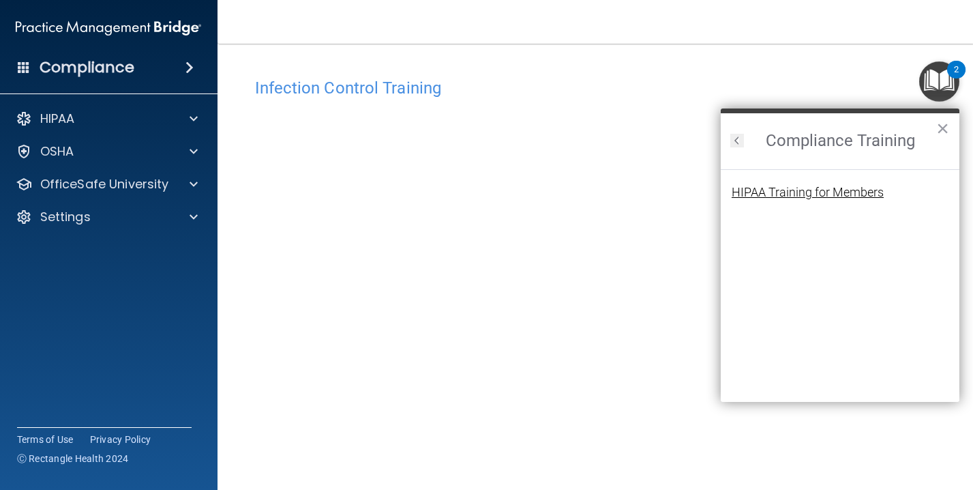
click at [840, 192] on div "HIPAA Training for Members" at bounding box center [808, 192] width 152 height 12
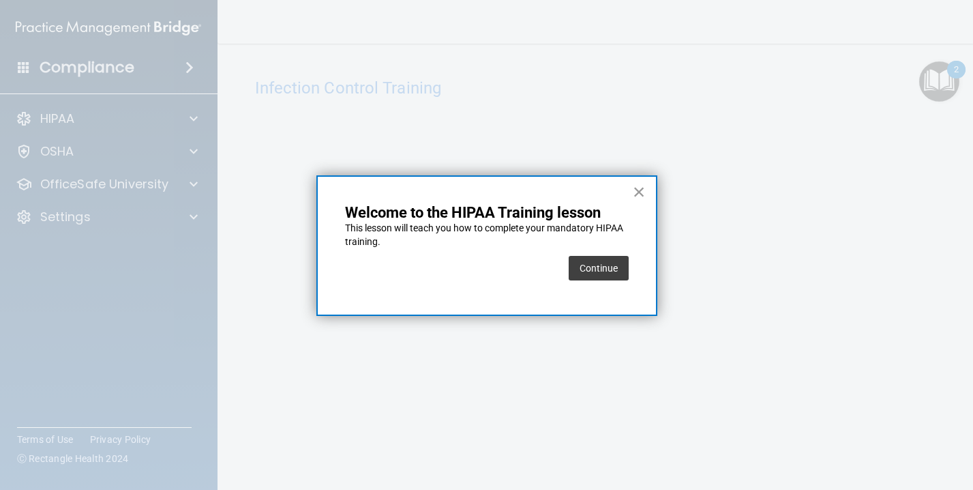
click at [638, 194] on button "×" at bounding box center [639, 192] width 13 height 22
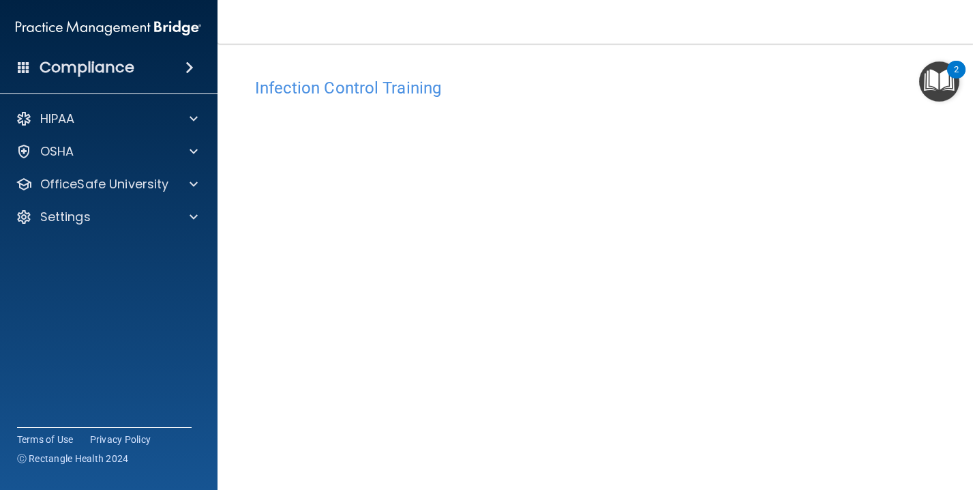
click at [940, 87] on img "Open Resource Center, 2 new notifications" at bounding box center [939, 81] width 40 height 40
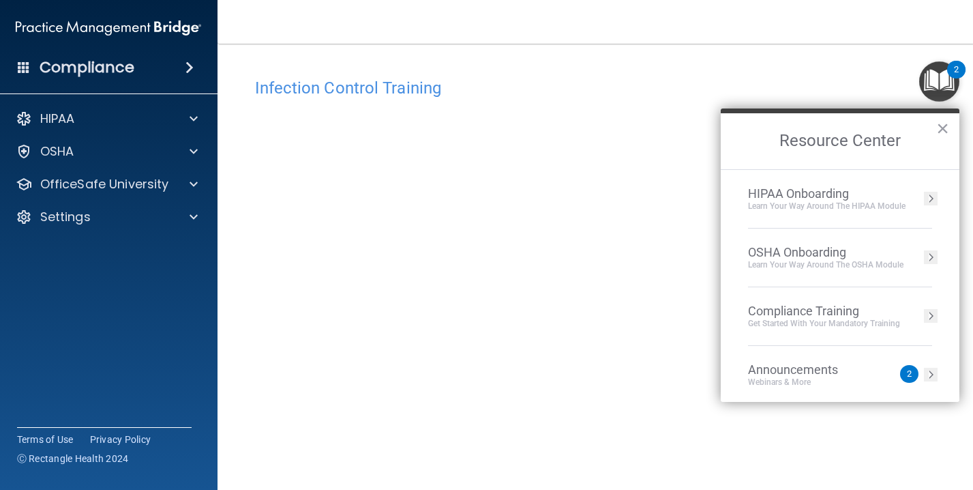
click at [798, 257] on div "OSHA Onboarding" at bounding box center [825, 252] width 155 height 15
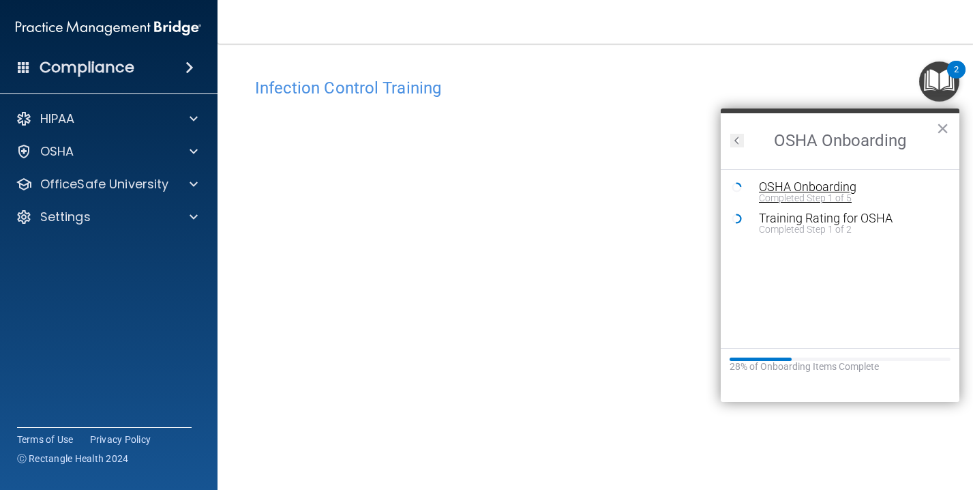
click at [771, 198] on div "Completed Step 1 of 5" at bounding box center [850, 198] width 183 height 10
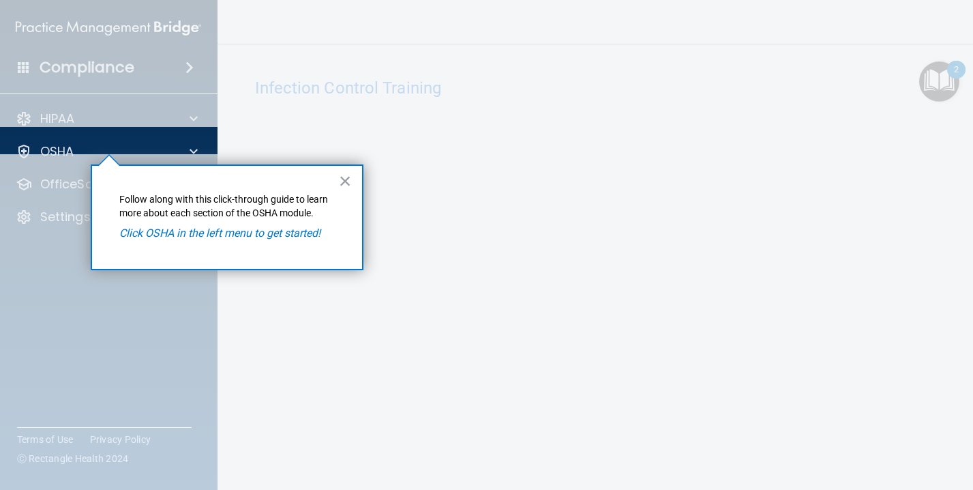
click at [284, 232] on em "Click OSHA in the left menu to get started!" at bounding box center [219, 232] width 201 height 13
click at [63, 147] on p "OSHA" at bounding box center [57, 151] width 34 height 16
click at [348, 178] on button "×" at bounding box center [345, 181] width 13 height 22
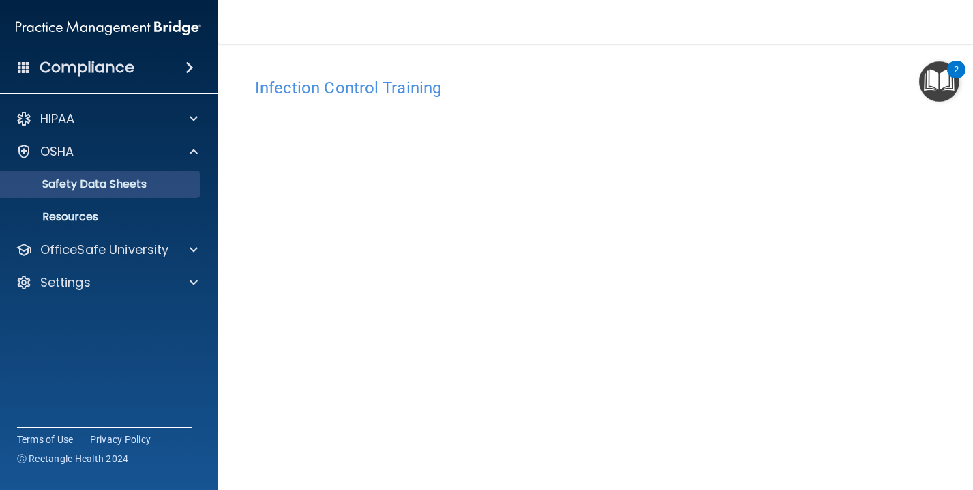
click at [74, 182] on link "Safety Data Sheets" at bounding box center [93, 183] width 215 height 27
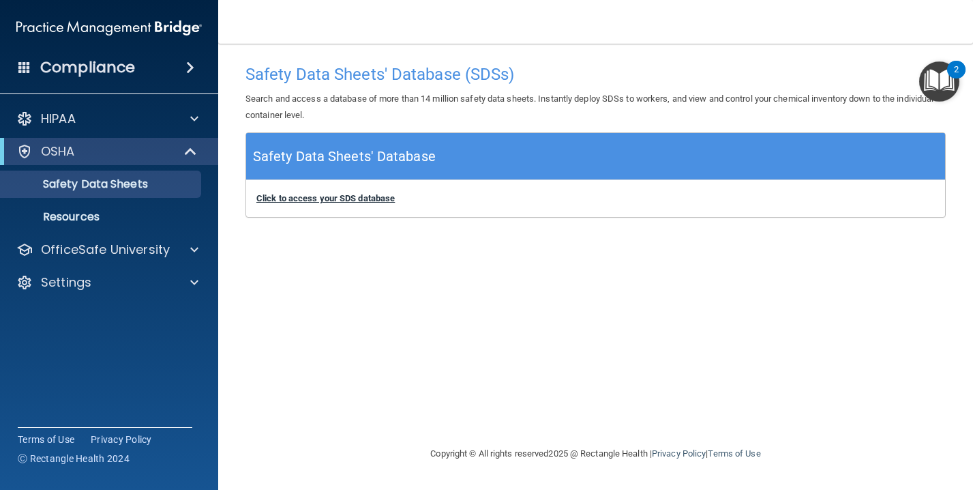
click at [307, 198] on b "Click to access your SDS database" at bounding box center [325, 198] width 138 height 10
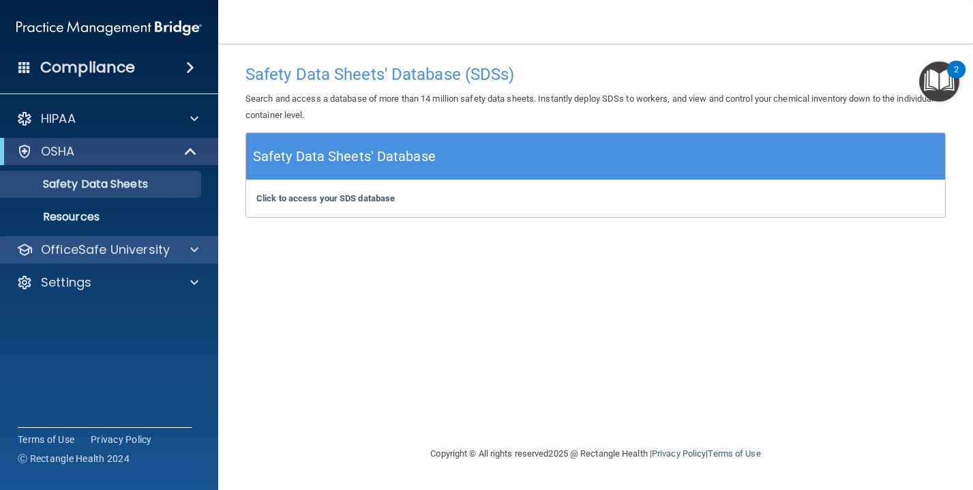
click at [160, 241] on p "OfficeSafe University" at bounding box center [105, 249] width 129 height 16
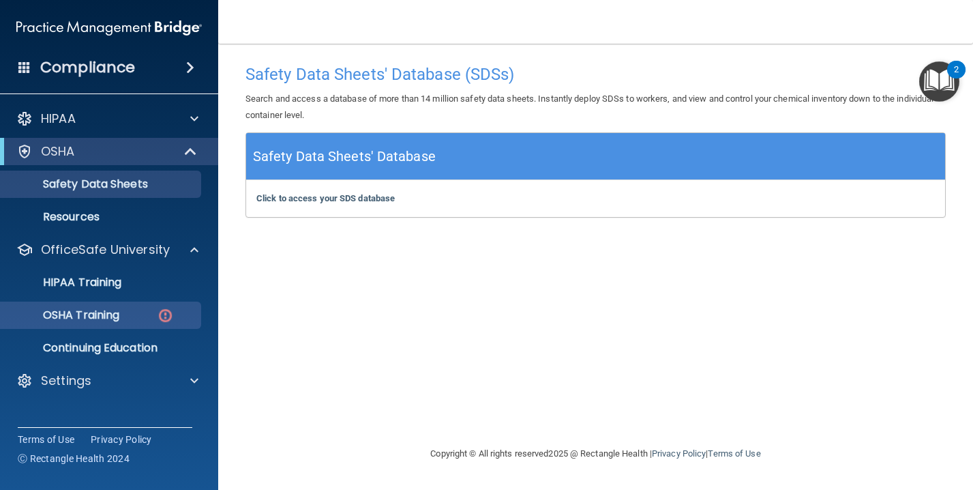
click at [161, 307] on img at bounding box center [165, 315] width 17 height 17
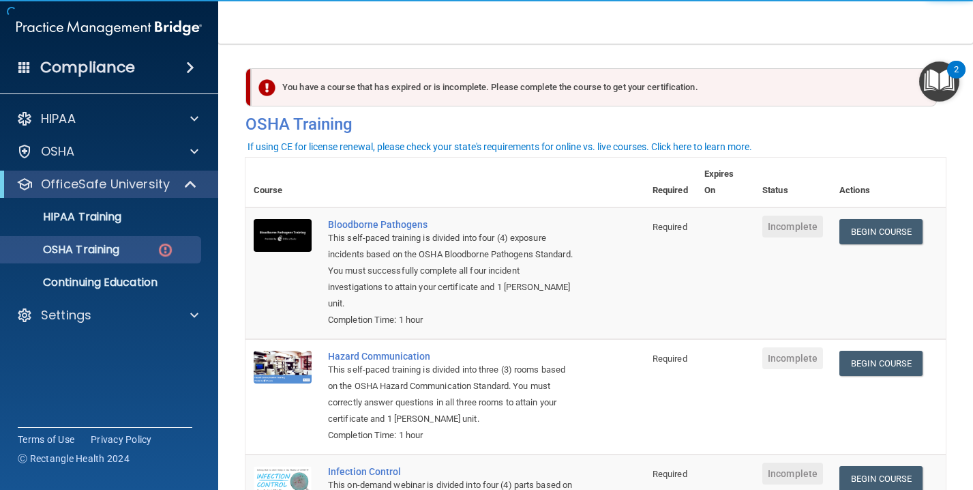
click at [430, 91] on div "You have a course that has expired or is incomplete. Please complete the course…" at bounding box center [594, 87] width 686 height 38
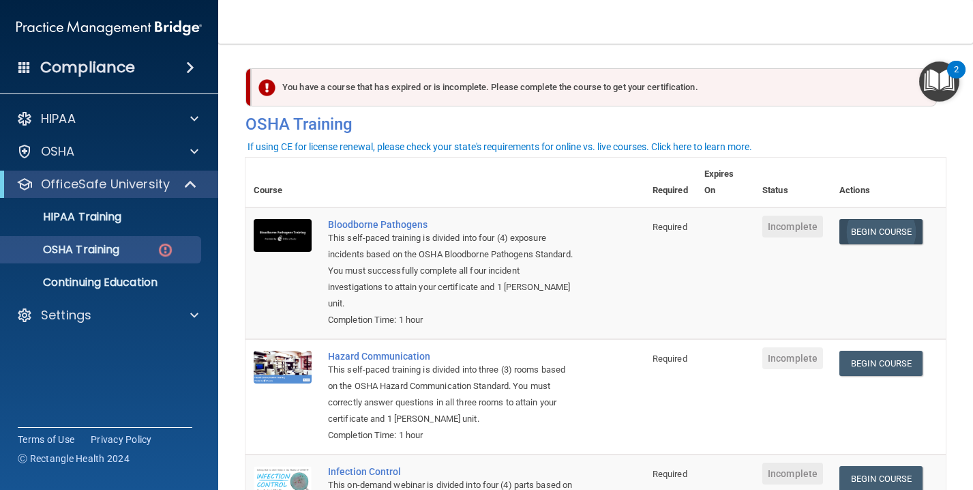
click at [912, 227] on link "Begin Course" at bounding box center [880, 231] width 83 height 25
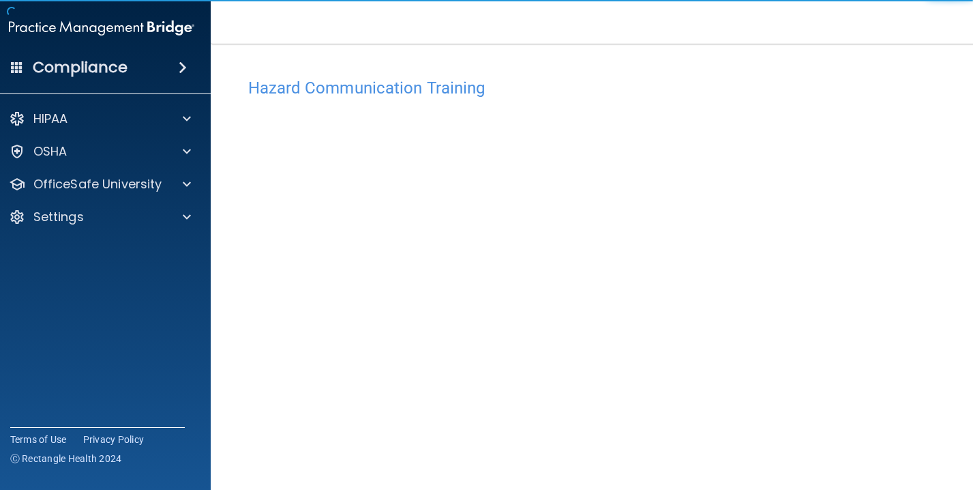
click at [923, 96] on body "Compliance HIPAA Documents and Policies Report an Incident Business Associates …" at bounding box center [486, 245] width 973 height 490
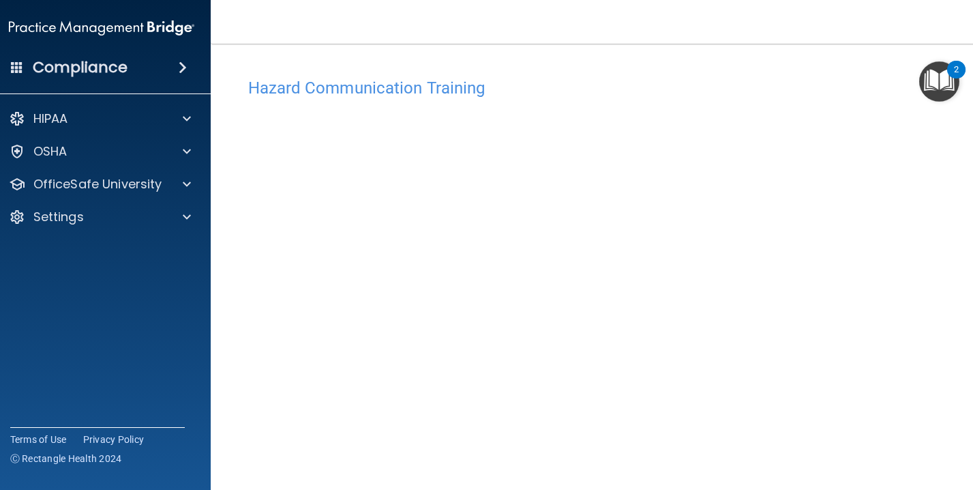
click at [750, 84] on h4 "Hazard Communication Training" at bounding box center [596, 88] width 696 height 18
